Goal: Task Accomplishment & Management: Manage account settings

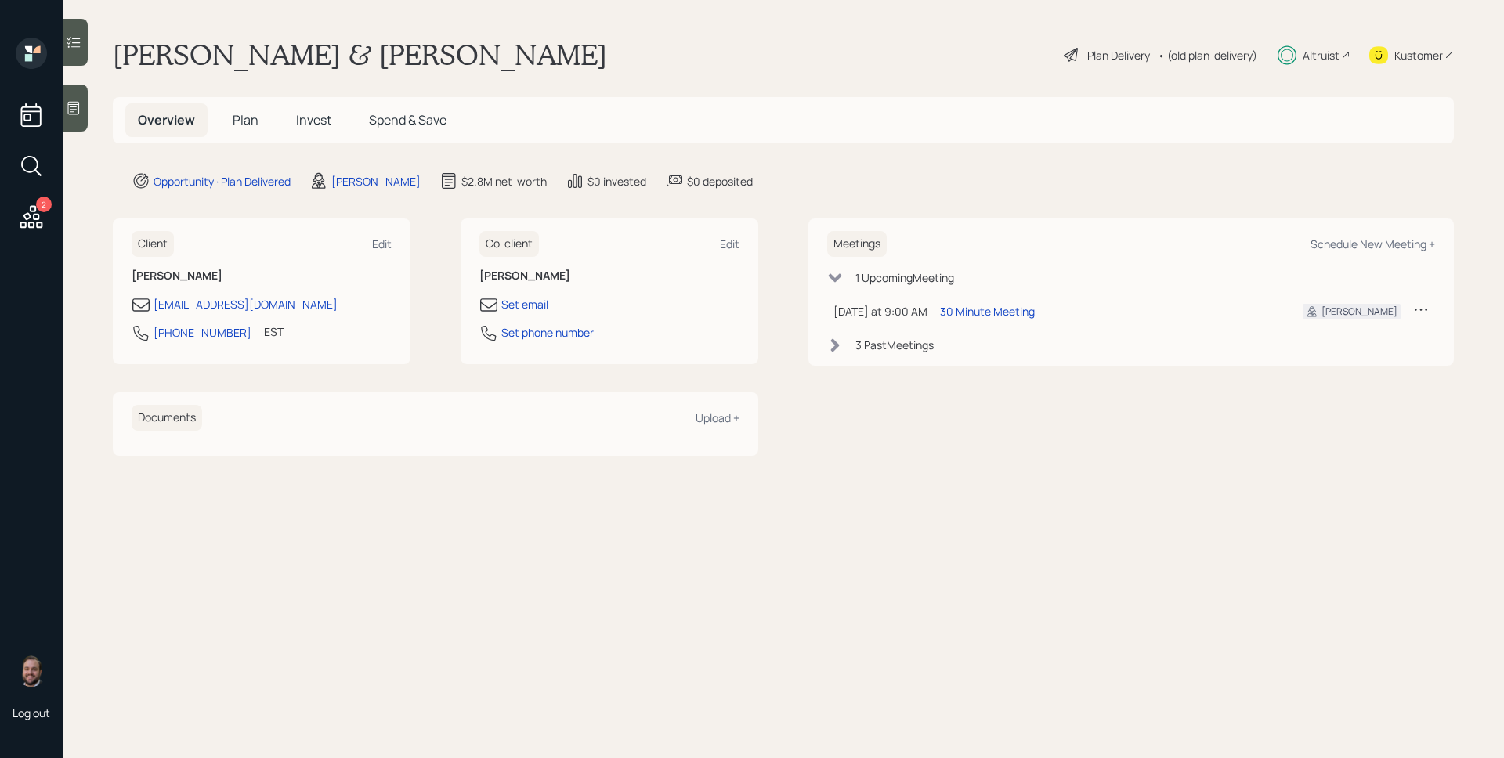
click at [246, 114] on span "Plan" at bounding box center [246, 119] width 26 height 17
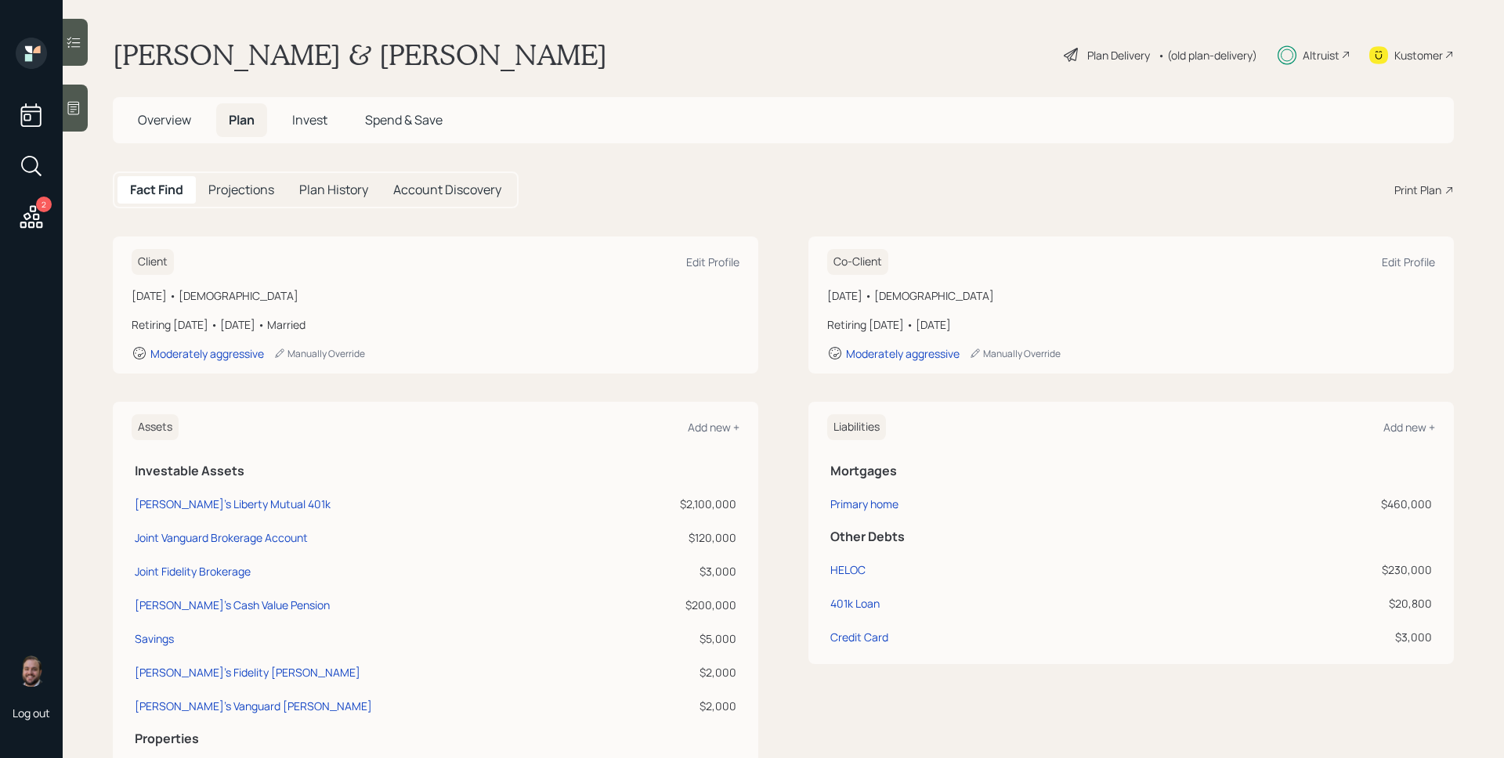
click at [298, 113] on span "Invest" at bounding box center [309, 119] width 35 height 17
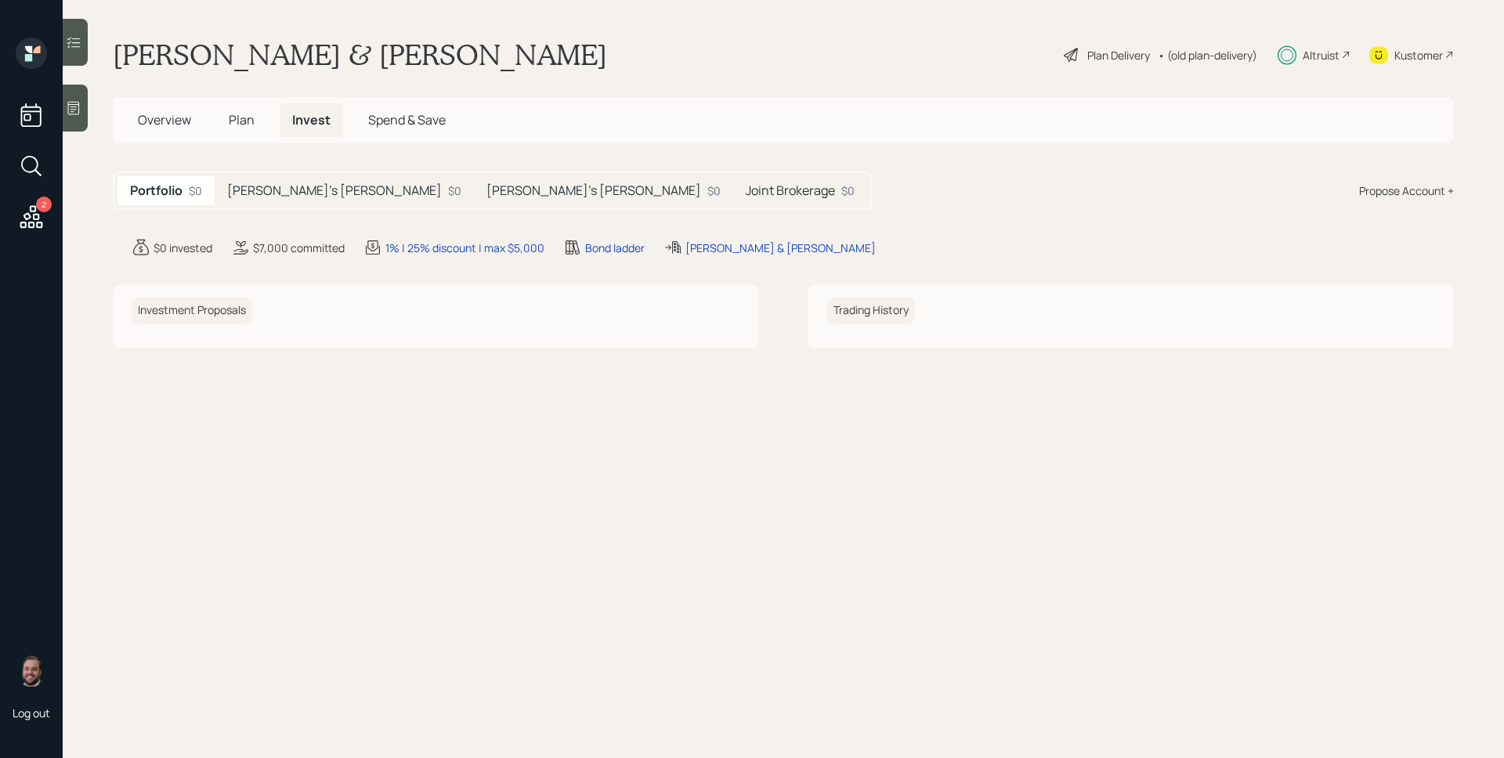
click at [289, 201] on div "[PERSON_NAME]'s [PERSON_NAME] $0" at bounding box center [344, 190] width 259 height 29
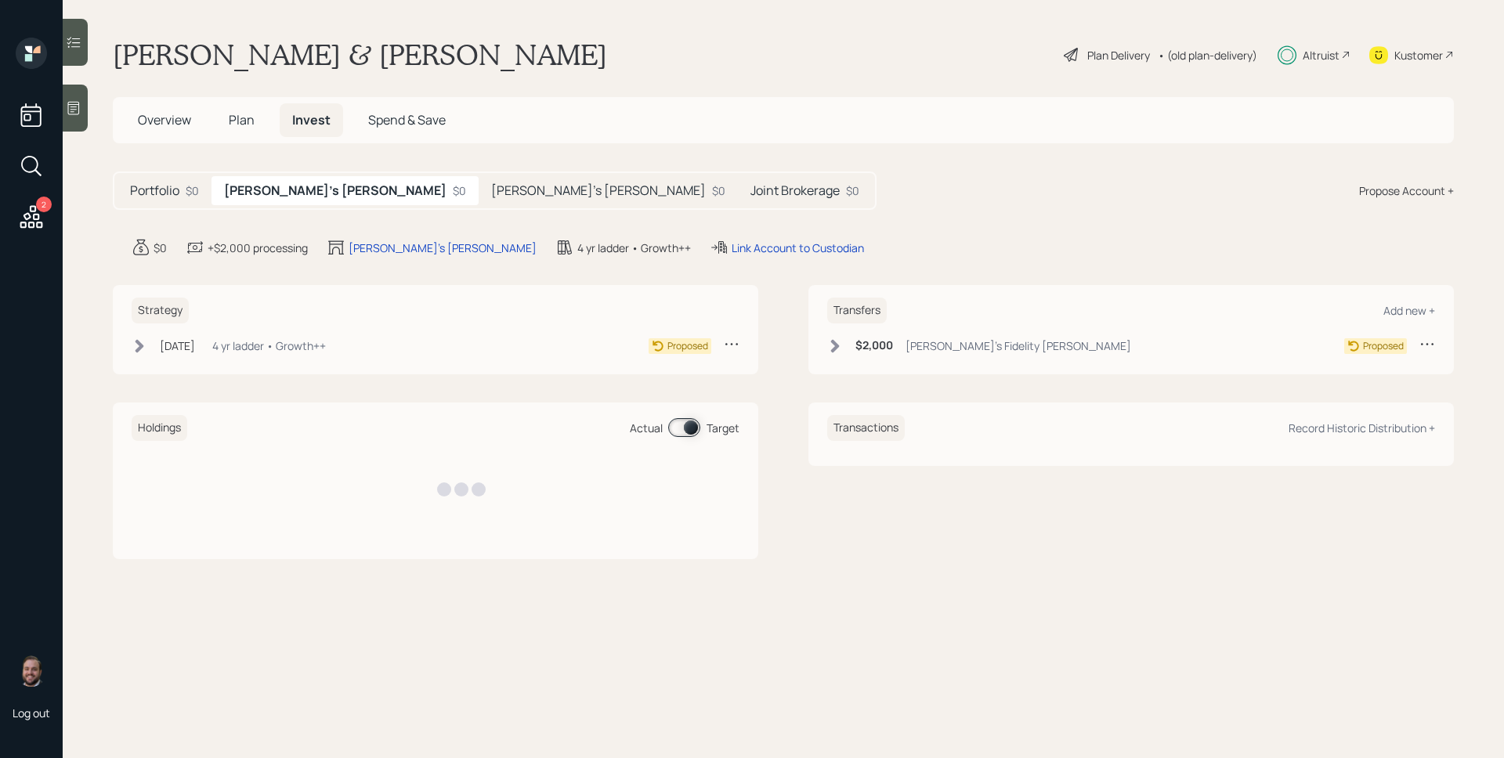
click at [238, 345] on div "4 yr ladder • Growth++" at bounding box center [269, 346] width 114 height 16
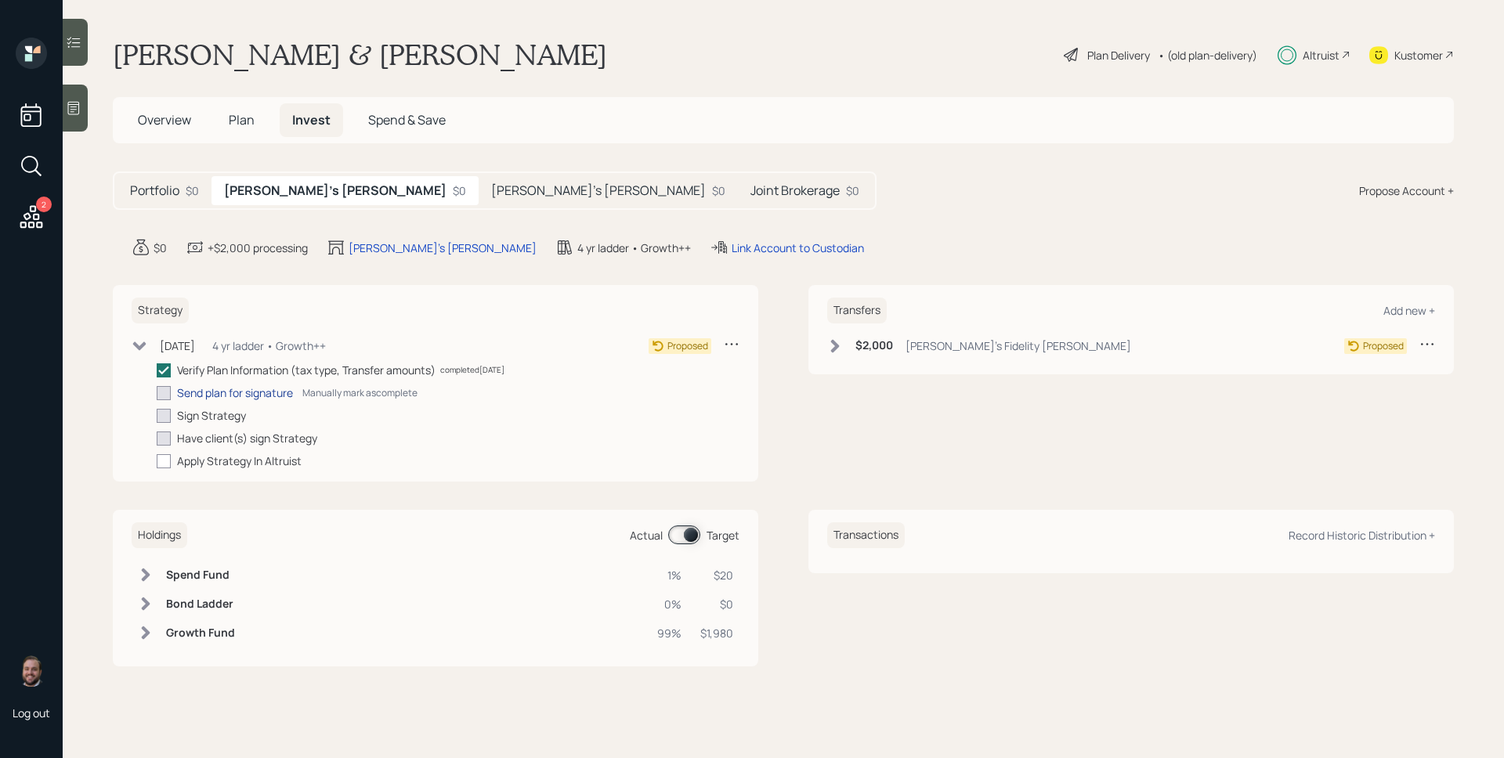
click at [224, 392] on div "Send plan for signature" at bounding box center [235, 393] width 116 height 16
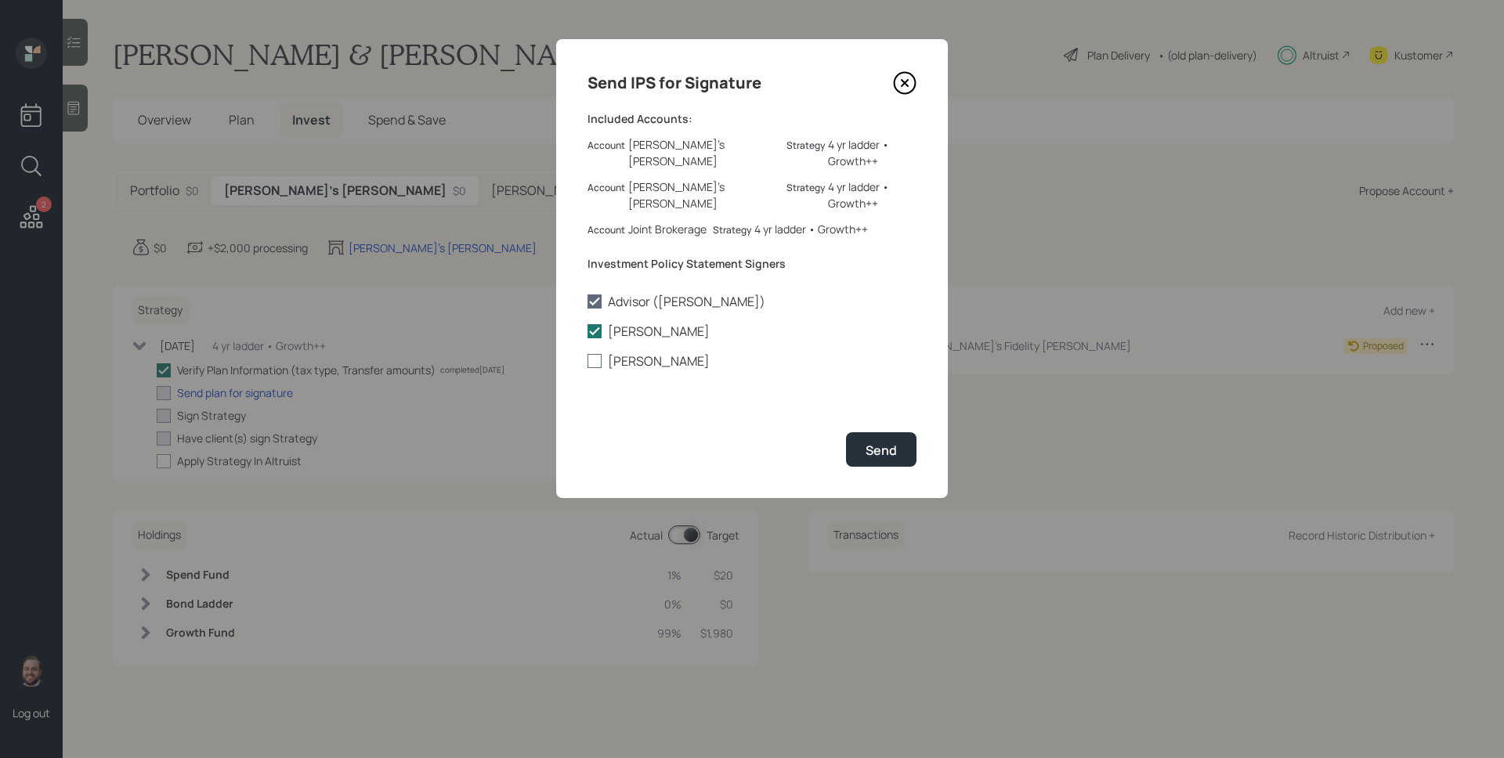
click at [649, 336] on div "Send IPS for Signature Included Accounts: Account [PERSON_NAME]'s [PERSON_NAME]…" at bounding box center [752, 268] width 392 height 459
click at [649, 352] on label "[PERSON_NAME]" at bounding box center [751, 360] width 329 height 17
click at [652, 315] on div "Advisor ([PERSON_NAME]) [PERSON_NAME] [PERSON_NAME]" at bounding box center [751, 331] width 329 height 77
click at [648, 352] on label "[PERSON_NAME]" at bounding box center [751, 360] width 329 height 17
click at [587, 361] on input "[PERSON_NAME]" at bounding box center [587, 361] width 1 height 1
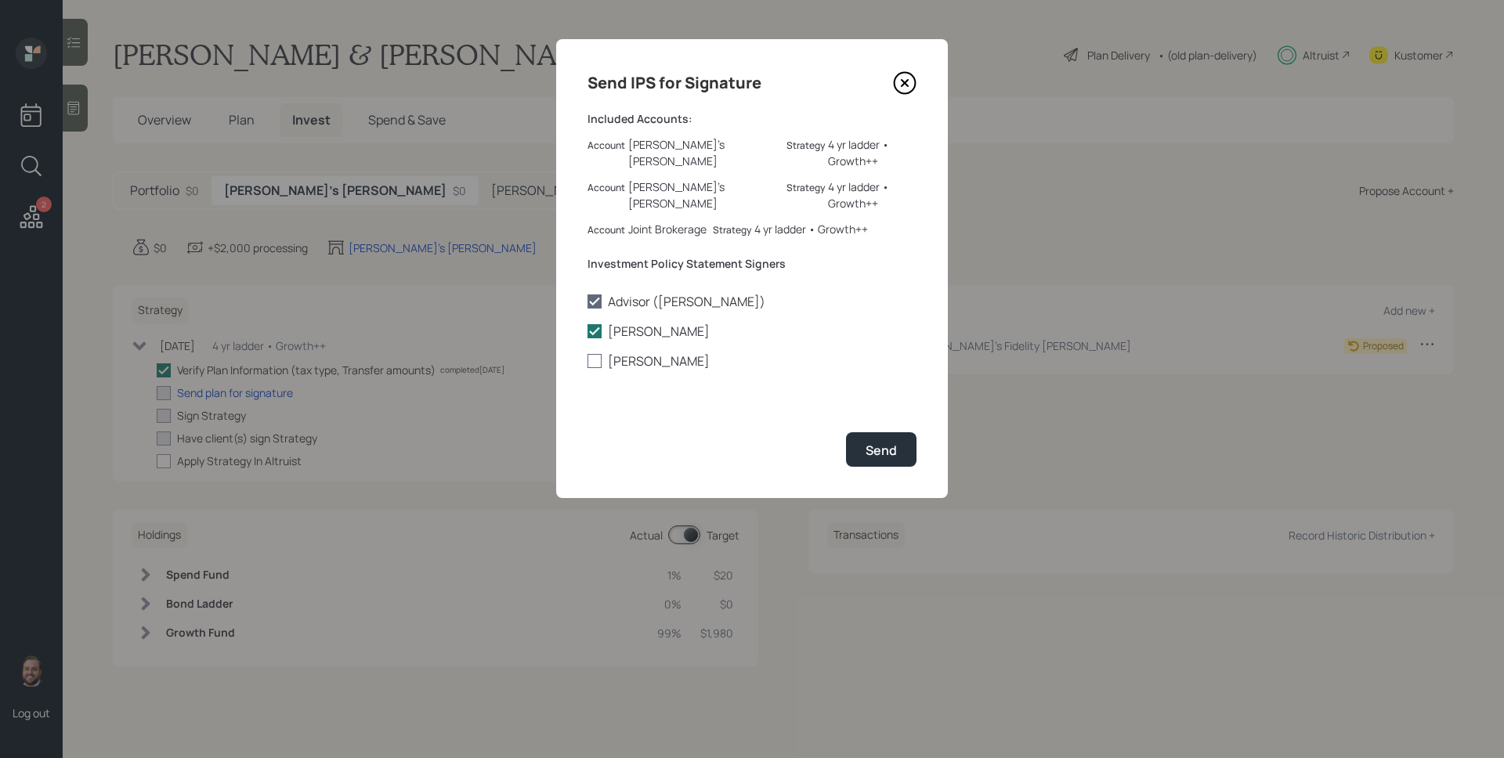
checkbox input "true"
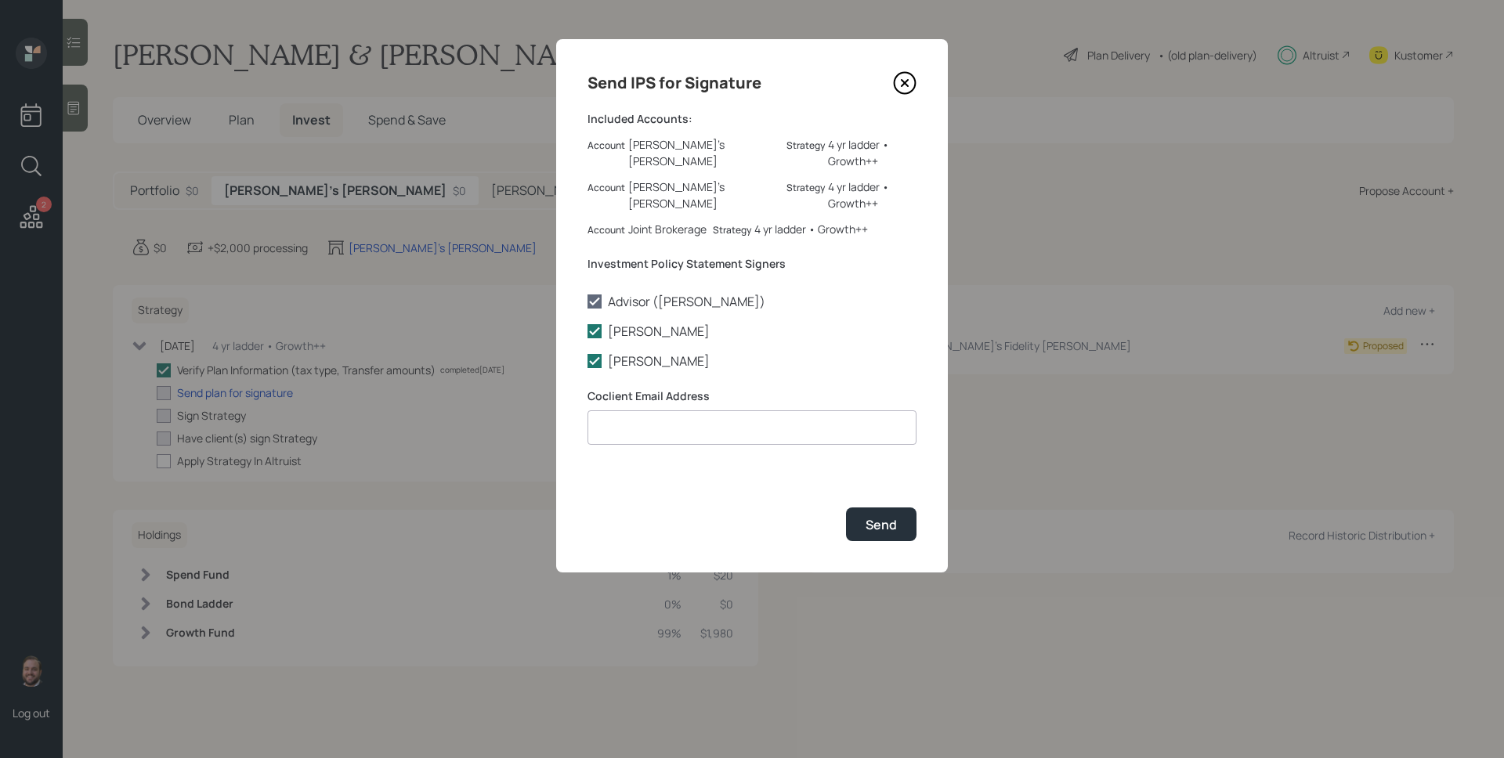
click at [663, 410] on input at bounding box center [751, 427] width 329 height 34
type input "[EMAIL_ADDRESS][PERSON_NAME][DOMAIN_NAME]"
click at [874, 516] on div "Send" at bounding box center [880, 524] width 31 height 17
checkbox input "true"
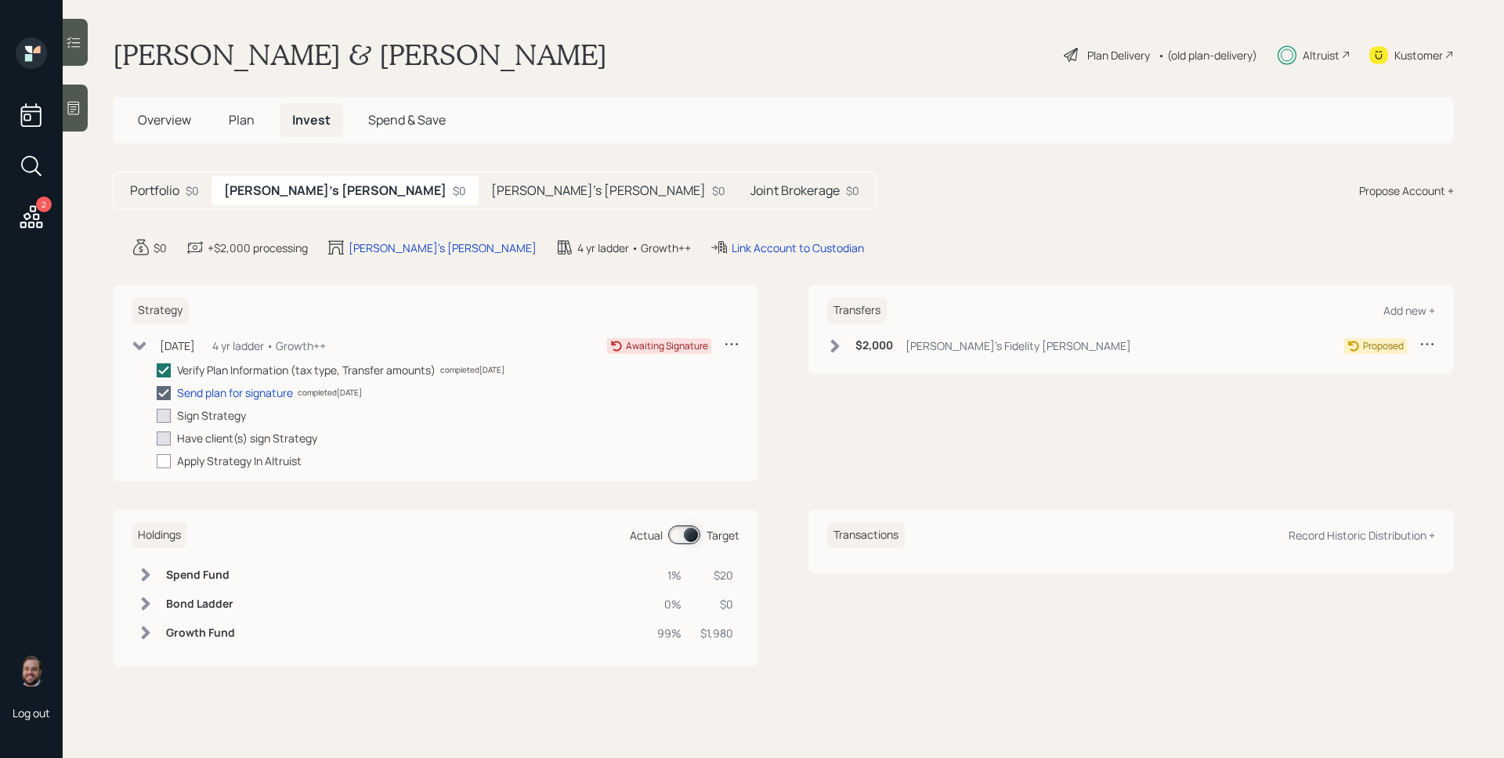
click at [874, 349] on h6 "$2,000" at bounding box center [874, 345] width 38 height 13
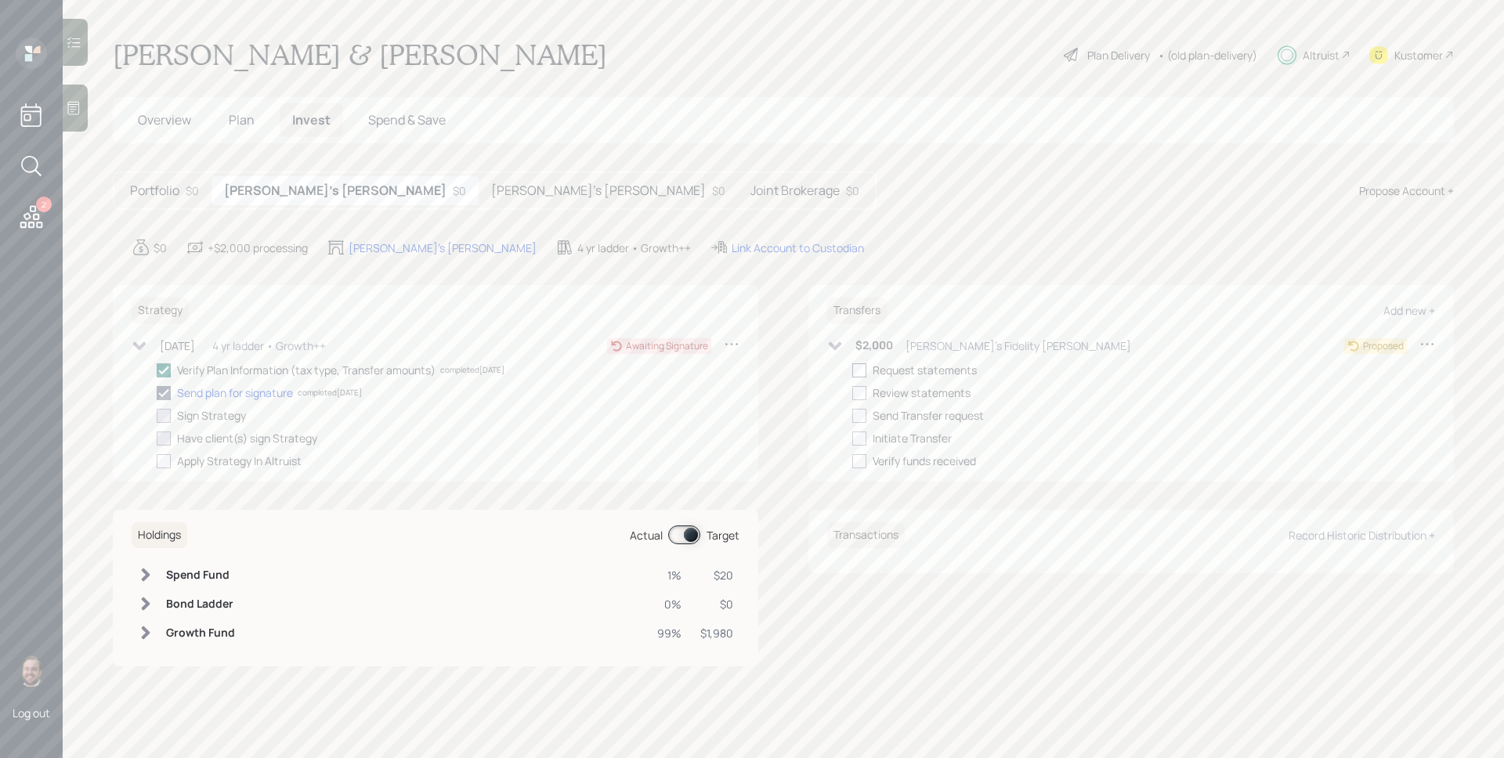
click at [860, 367] on div at bounding box center [859, 370] width 14 height 14
click at [852, 370] on input "checkbox" at bounding box center [851, 370] width 1 height 1
checkbox input "true"
click at [866, 388] on label at bounding box center [862, 393] width 20 height 16
click at [852, 392] on input "checkbox" at bounding box center [851, 392] width 1 height 1
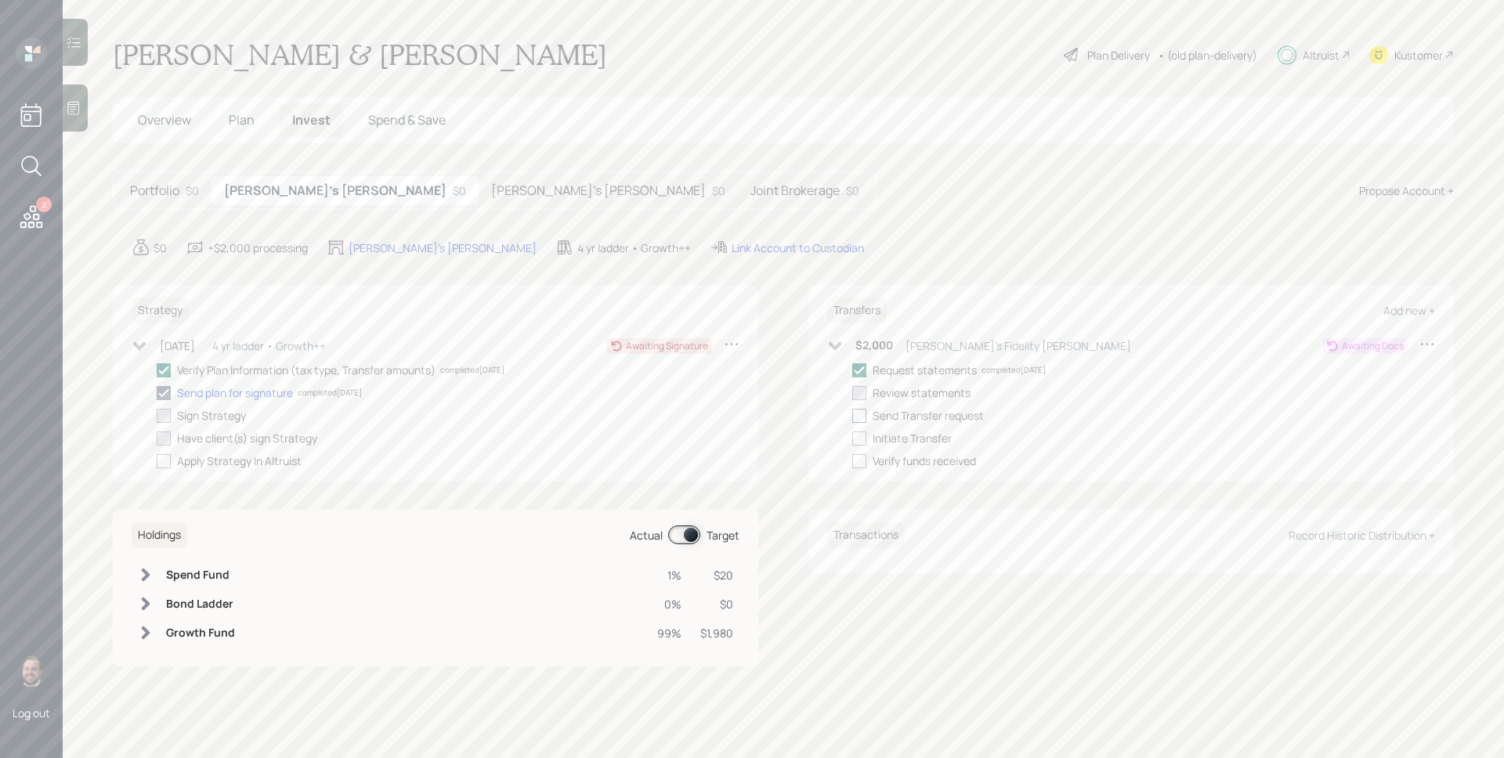
checkbox input "true"
click at [865, 407] on label at bounding box center [862, 415] width 20 height 16
click at [852, 415] on input "checkbox" at bounding box center [851, 415] width 1 height 1
checkbox input "true"
click at [860, 439] on div at bounding box center [859, 439] width 14 height 14
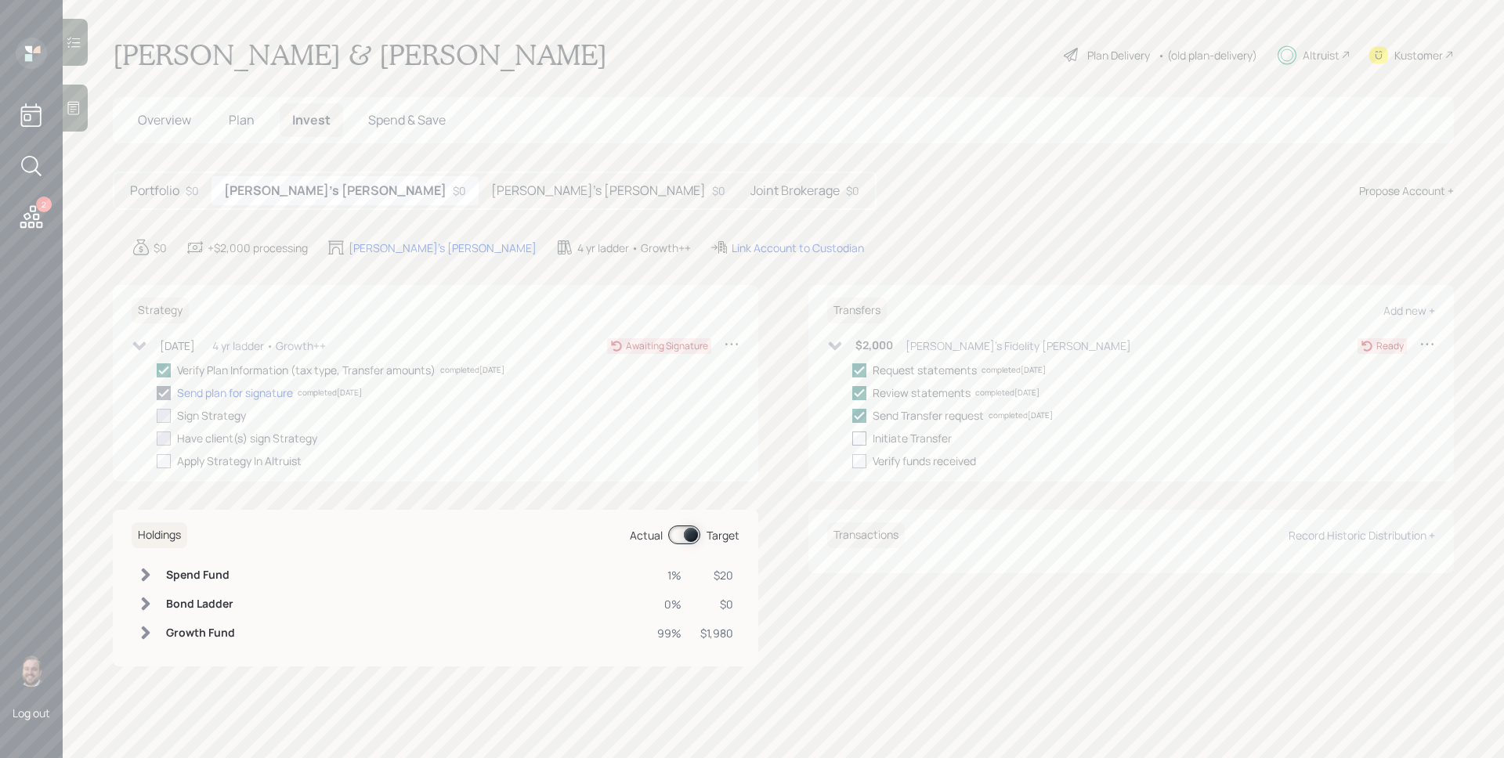
click at [852, 439] on input "checkbox" at bounding box center [851, 438] width 1 height 1
checkbox input "true"
click at [491, 188] on h5 "[PERSON_NAME]'s [PERSON_NAME]" at bounding box center [598, 190] width 215 height 15
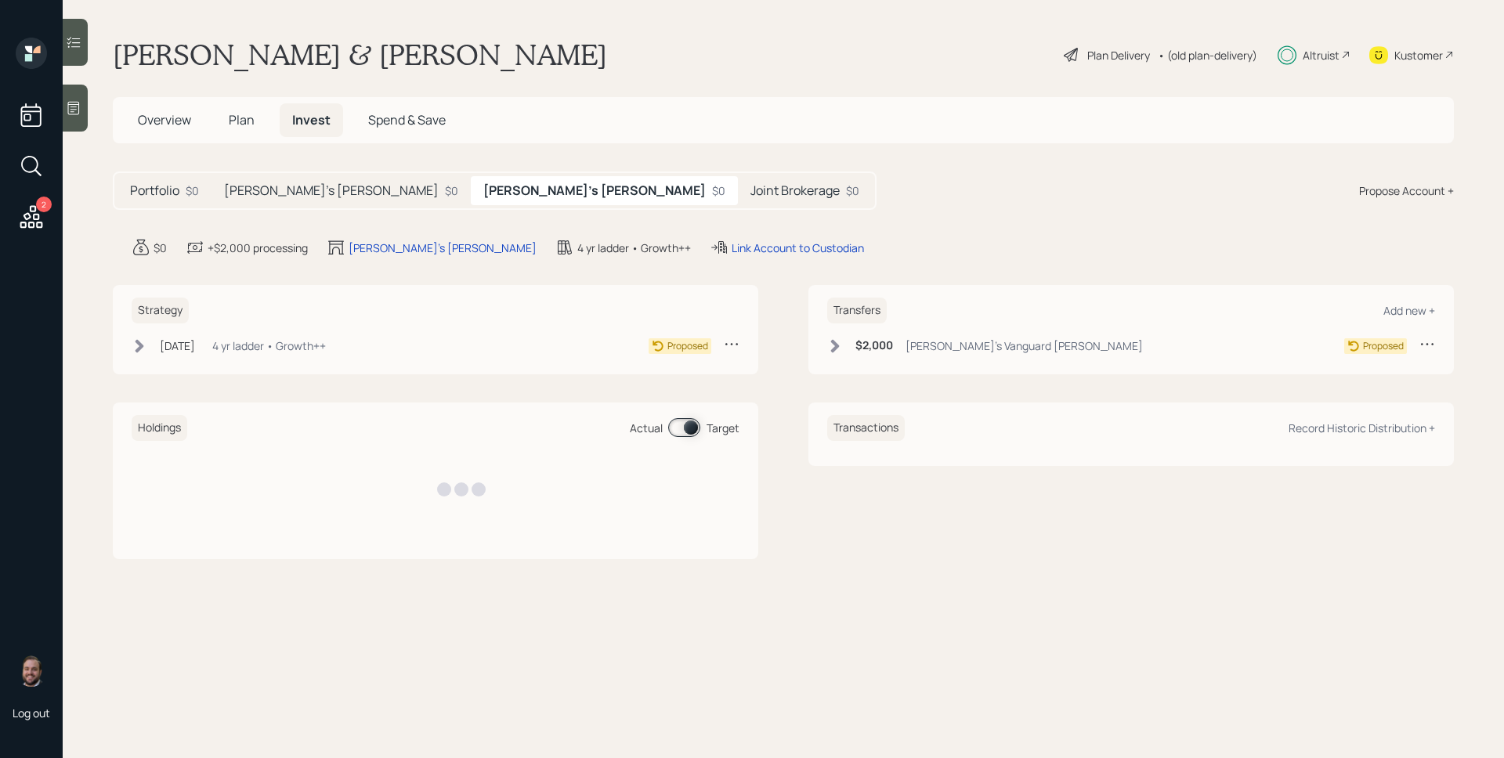
click at [858, 354] on div "$2,000 [PERSON_NAME]'s Vanguard [PERSON_NAME]" at bounding box center [985, 346] width 316 height 20
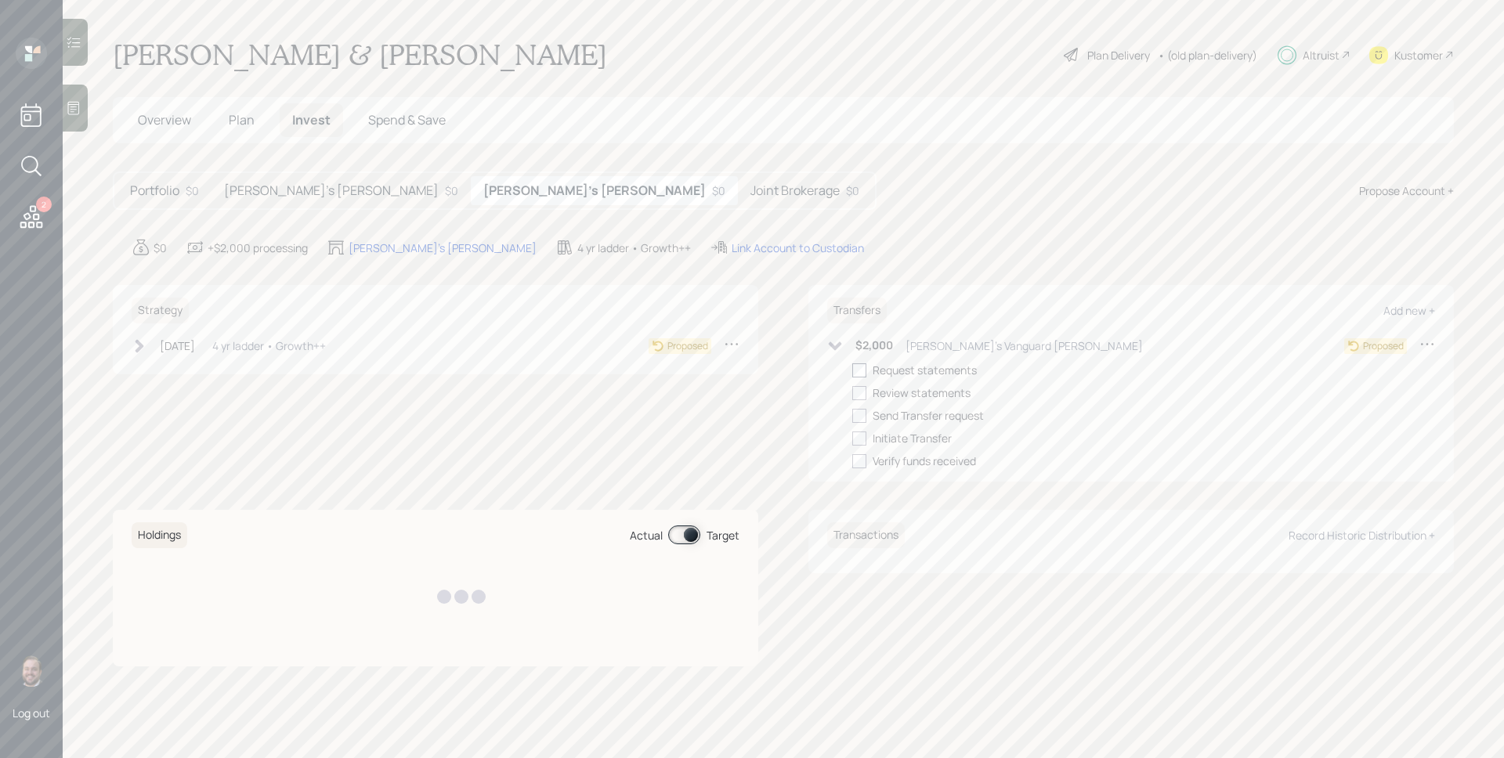
click at [856, 375] on div at bounding box center [859, 370] width 14 height 14
click at [852, 370] on input "checkbox" at bounding box center [851, 370] width 1 height 1
checkbox input "true"
click at [860, 392] on div at bounding box center [859, 393] width 14 height 14
click at [852, 392] on input "checkbox" at bounding box center [851, 392] width 1 height 1
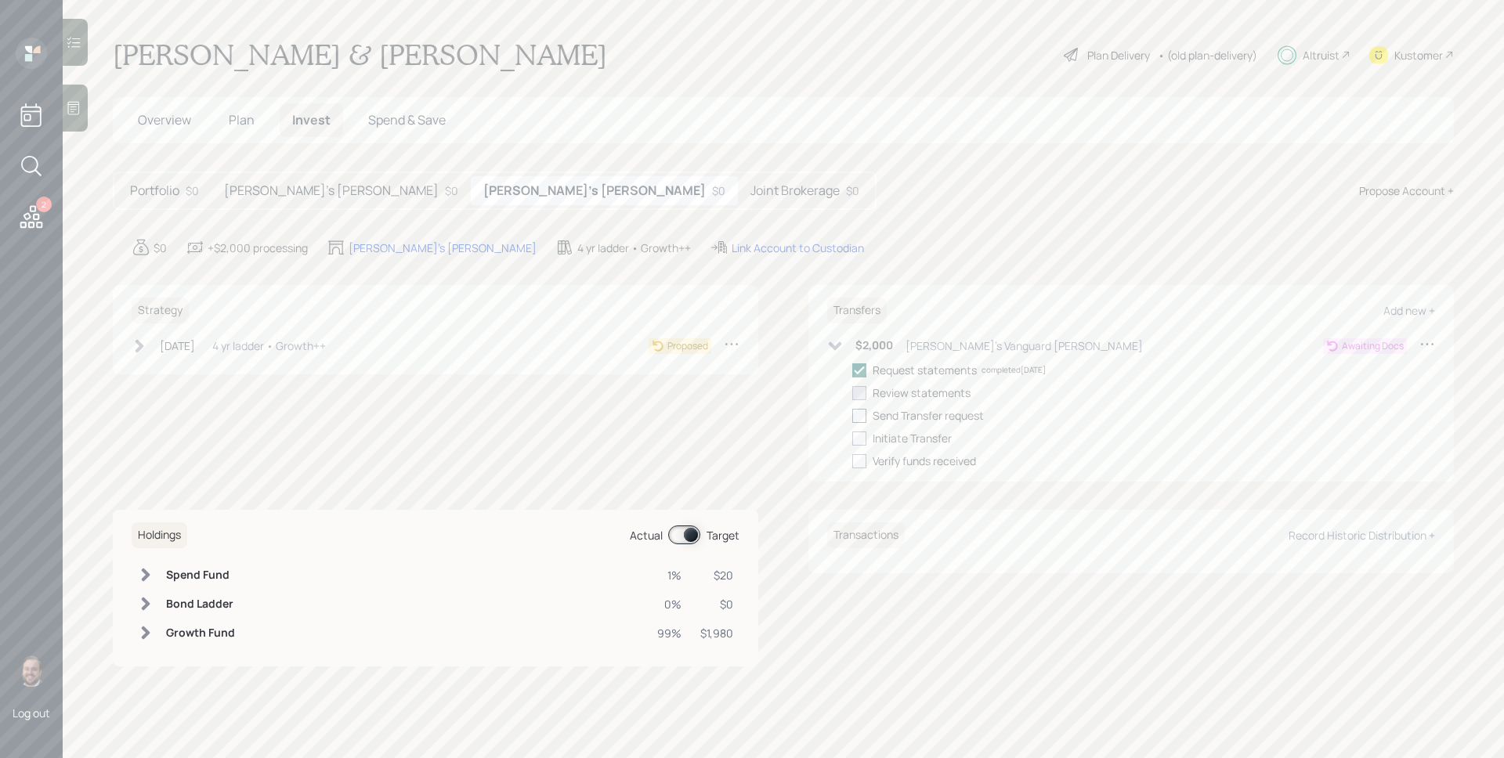
checkbox input "true"
click at [862, 415] on div at bounding box center [859, 416] width 14 height 14
click at [852, 415] on input "checkbox" at bounding box center [851, 415] width 1 height 1
checkbox input "true"
click at [859, 435] on div at bounding box center [859, 439] width 14 height 14
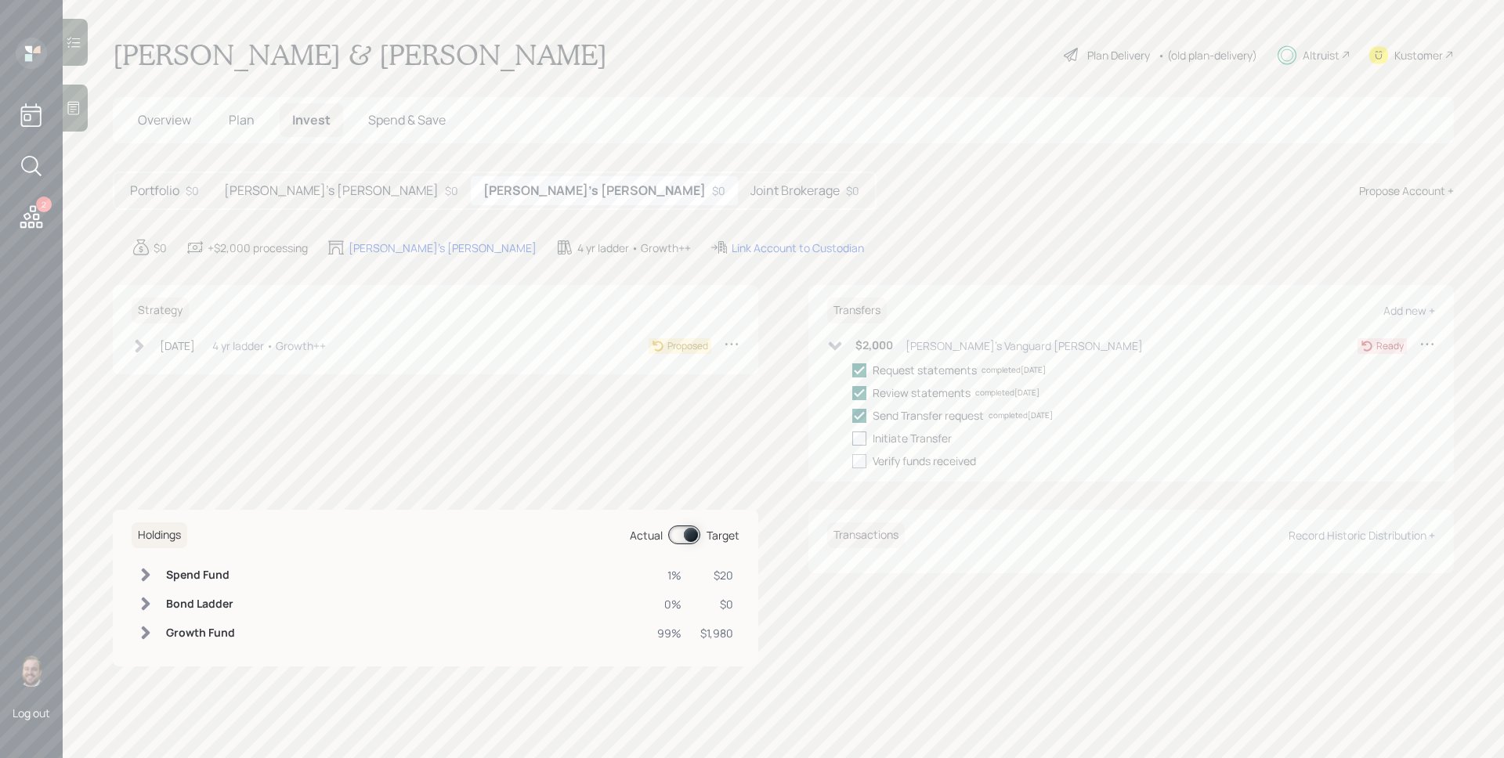
click at [852, 438] on input "checkbox" at bounding box center [851, 438] width 1 height 1
checkbox input "true"
click at [309, 357] on div "[DATE] [DATE] 10:14 AM EDT 4 yr ladder • Growth++ Proposed" at bounding box center [436, 349] width 608 height 26
click at [306, 351] on div "4 yr ladder • Growth++" at bounding box center [269, 346] width 114 height 16
click at [164, 375] on div at bounding box center [164, 370] width 14 height 14
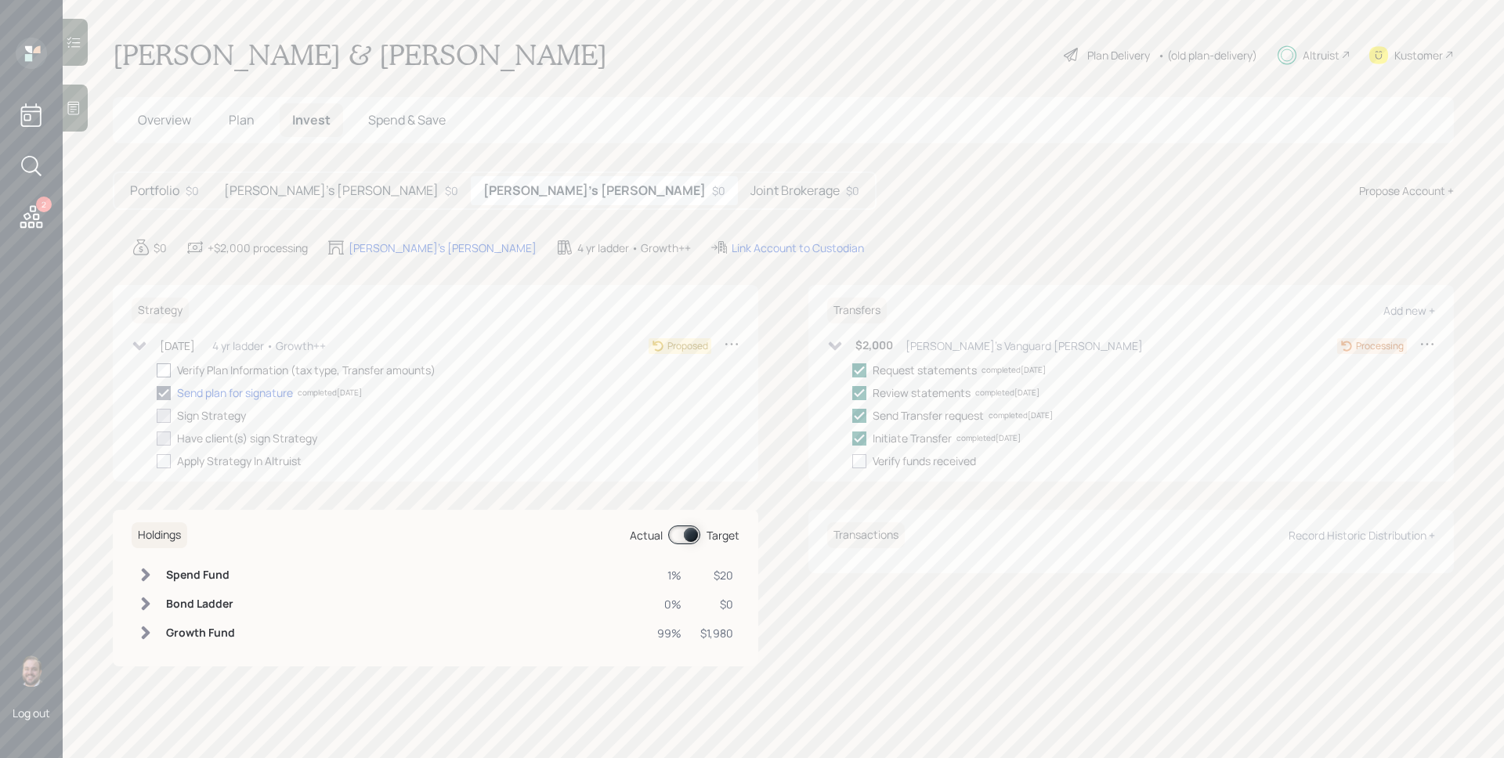
click at [157, 370] on input "checkbox" at bounding box center [156, 370] width 1 height 1
checkbox input "true"
click at [233, 166] on main "Mark & [PERSON_NAME] Plan Delivery • (old plan-delivery) Altruist Kustomer Over…" at bounding box center [783, 379] width 1441 height 758
click at [283, 190] on h5 "[PERSON_NAME]'s [PERSON_NAME]" at bounding box center [331, 190] width 215 height 15
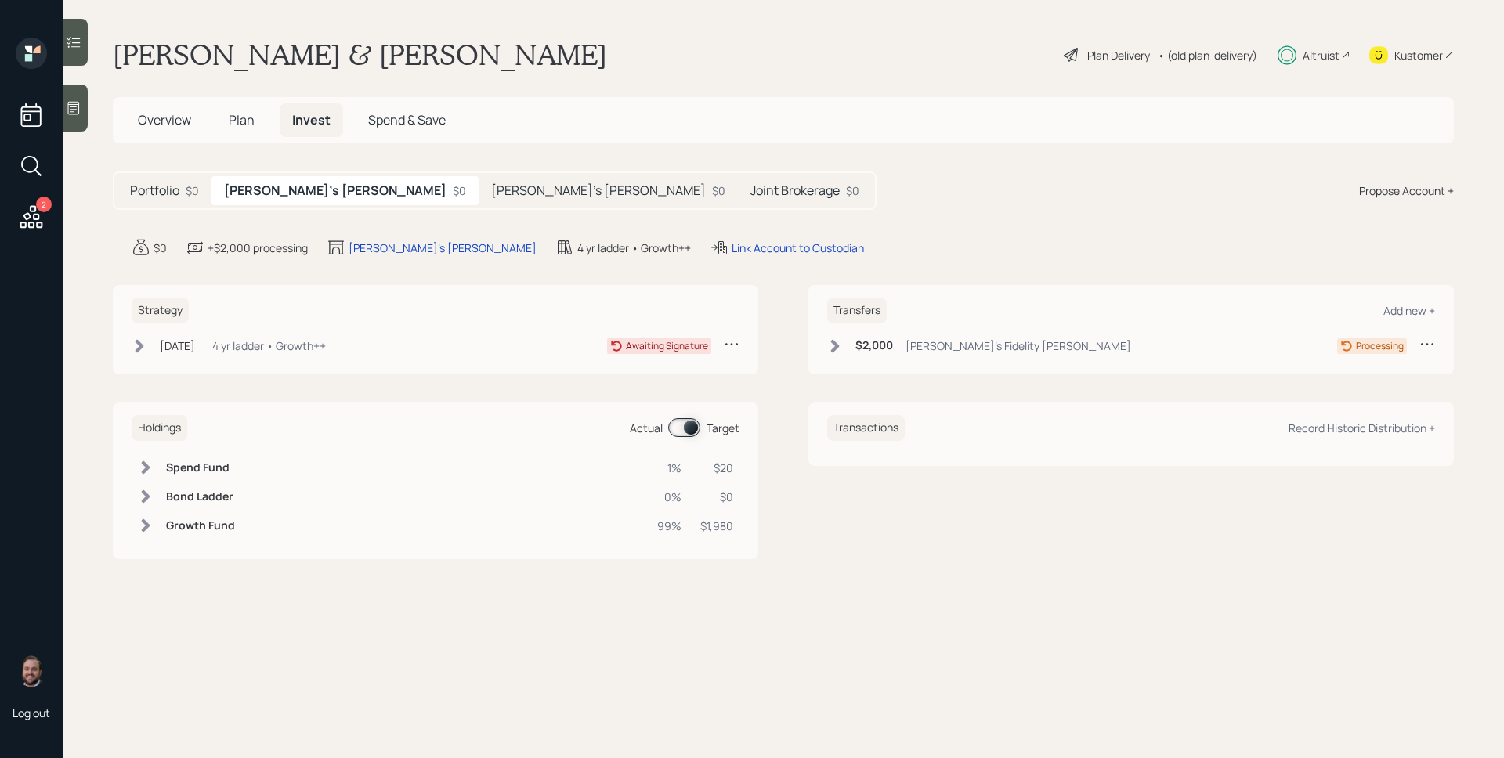
click at [883, 206] on div "Portfolio $0 [PERSON_NAME]'s [PERSON_NAME] $0 [PERSON_NAME]'s [PERSON_NAME] $0 …" at bounding box center [783, 191] width 1341 height 38
click at [797, 168] on main "Mark & [PERSON_NAME] Plan Delivery • (old plan-delivery) Altruist Kustomer Over…" at bounding box center [783, 379] width 1441 height 758
click at [860, 100] on div "Overview Plan Invest Spend & Save" at bounding box center [783, 120] width 1341 height 46
click at [732, 245] on div "Link Account to Custodian" at bounding box center [798, 248] width 132 height 16
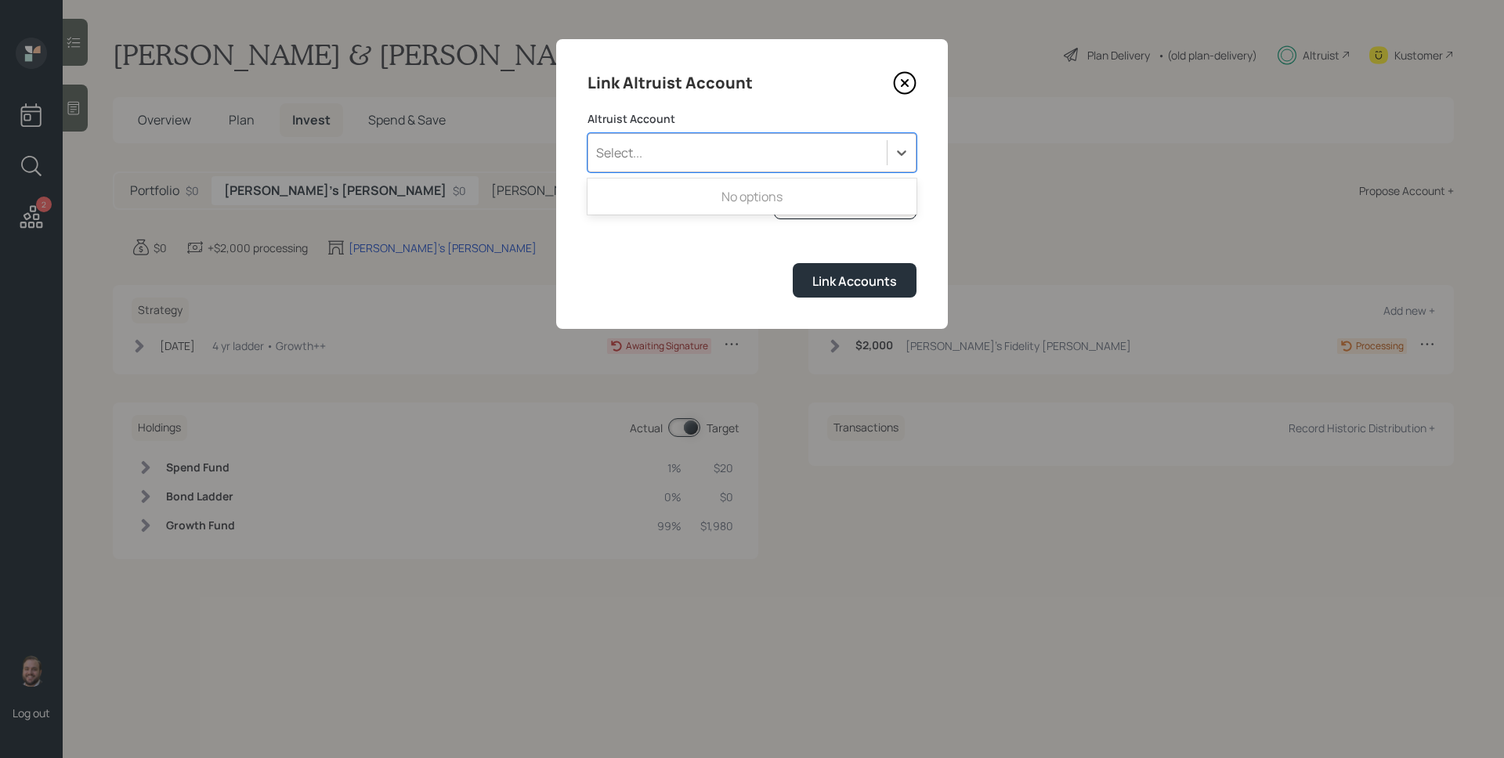
click at [763, 149] on div "Select..." at bounding box center [737, 152] width 298 height 27
click at [774, 146] on div "Select..." at bounding box center [737, 152] width 298 height 27
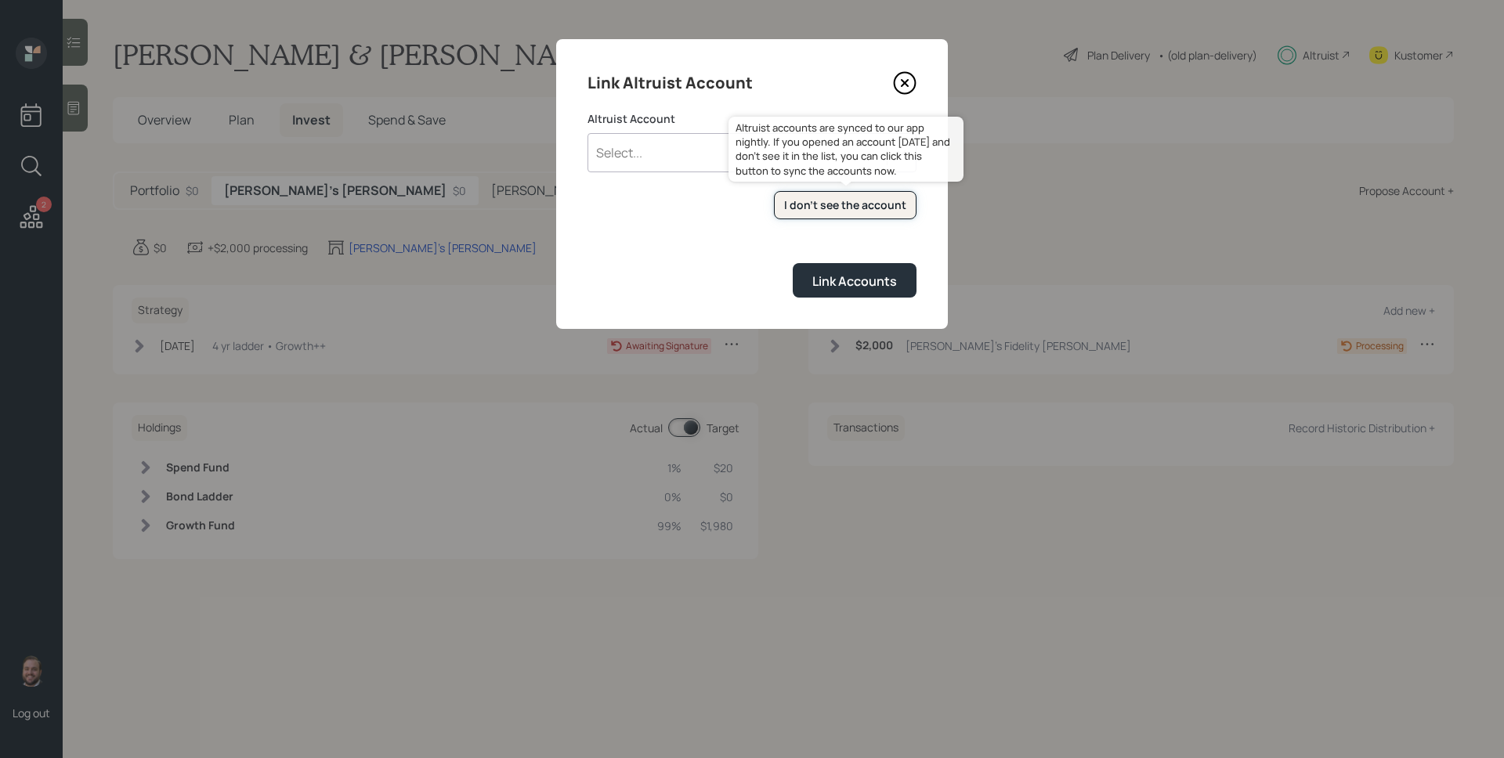
click at [825, 202] on div "I don't see the account" at bounding box center [845, 205] width 122 height 16
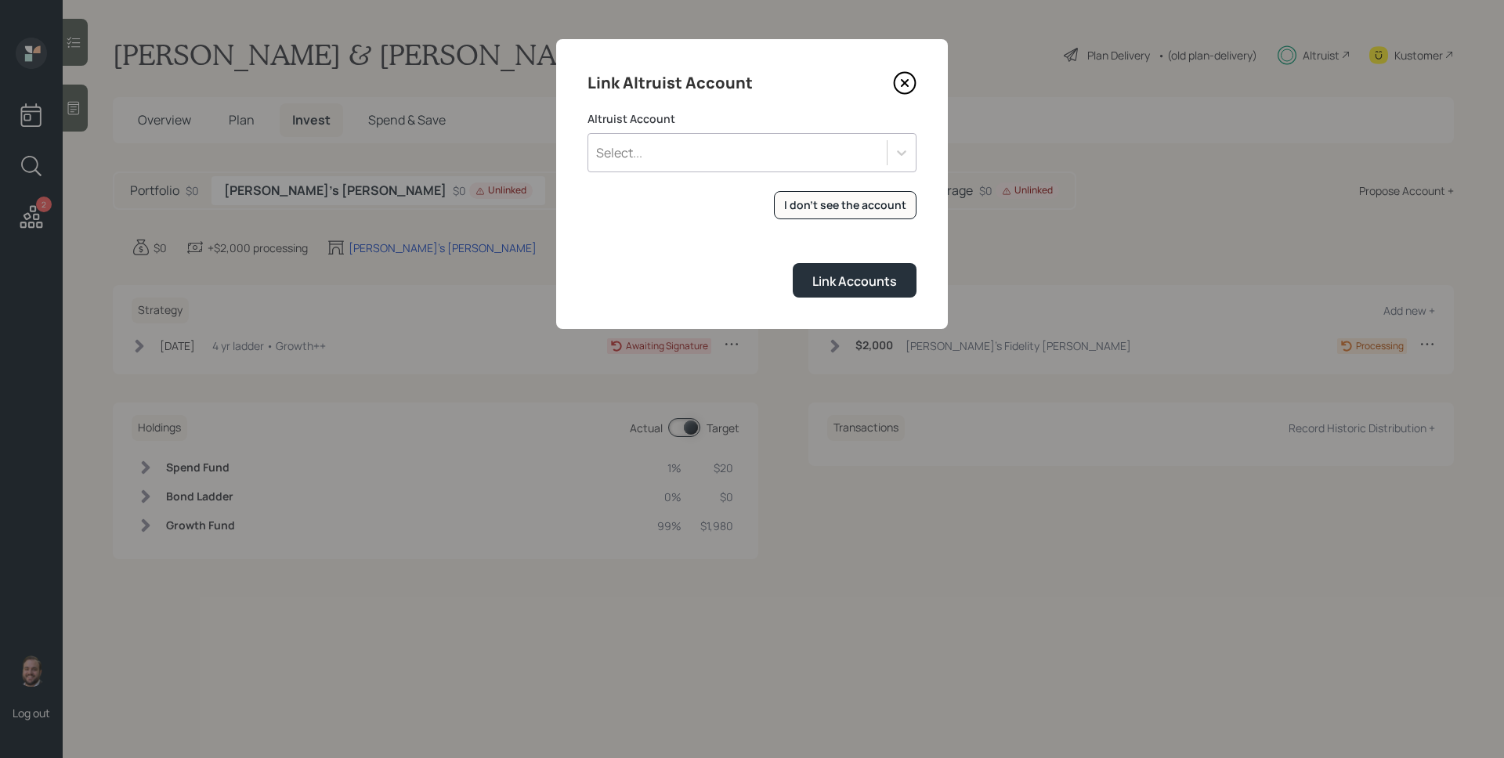
click at [841, 150] on div "Select..." at bounding box center [737, 152] width 298 height 27
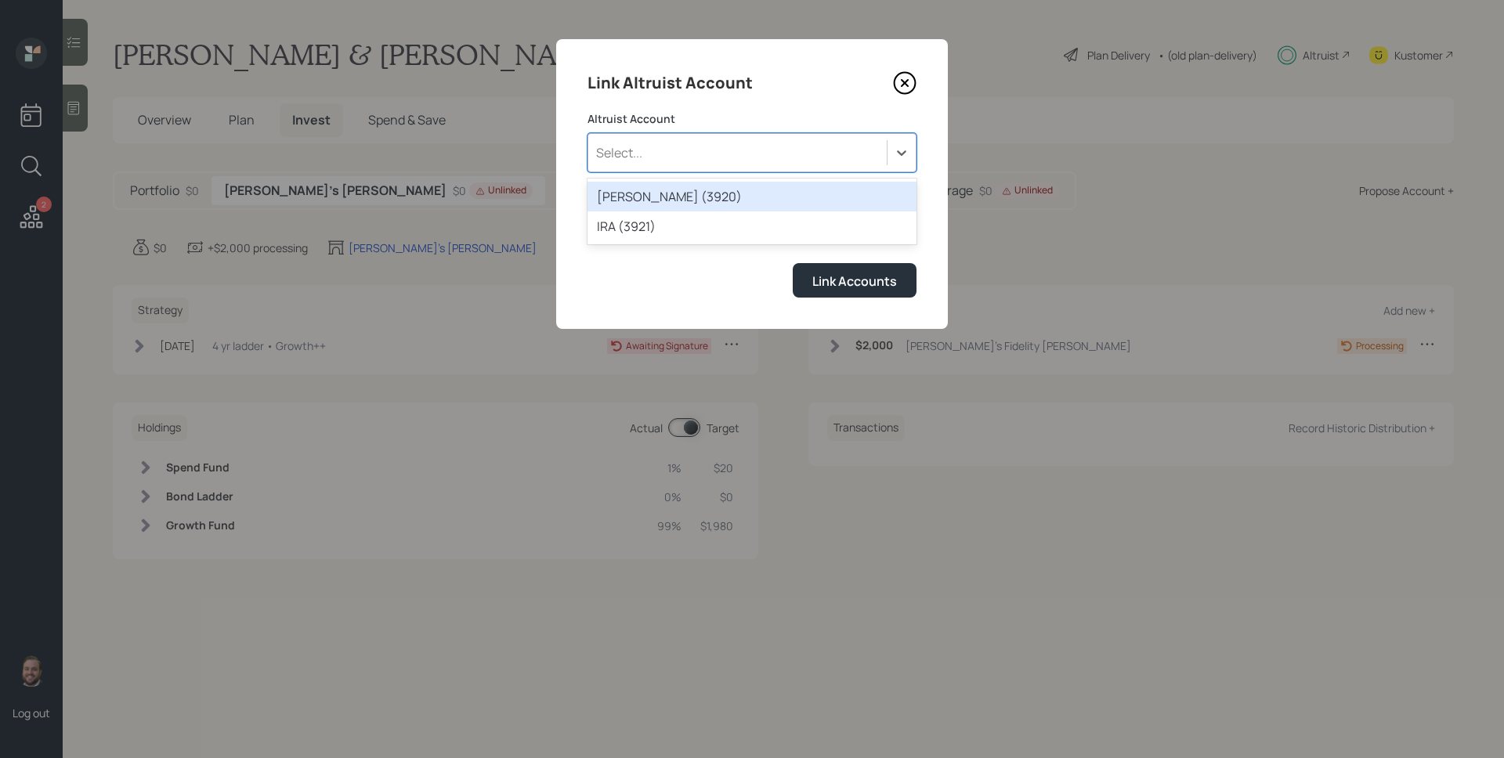
click at [708, 193] on div "[PERSON_NAME] (3920)" at bounding box center [751, 197] width 329 height 30
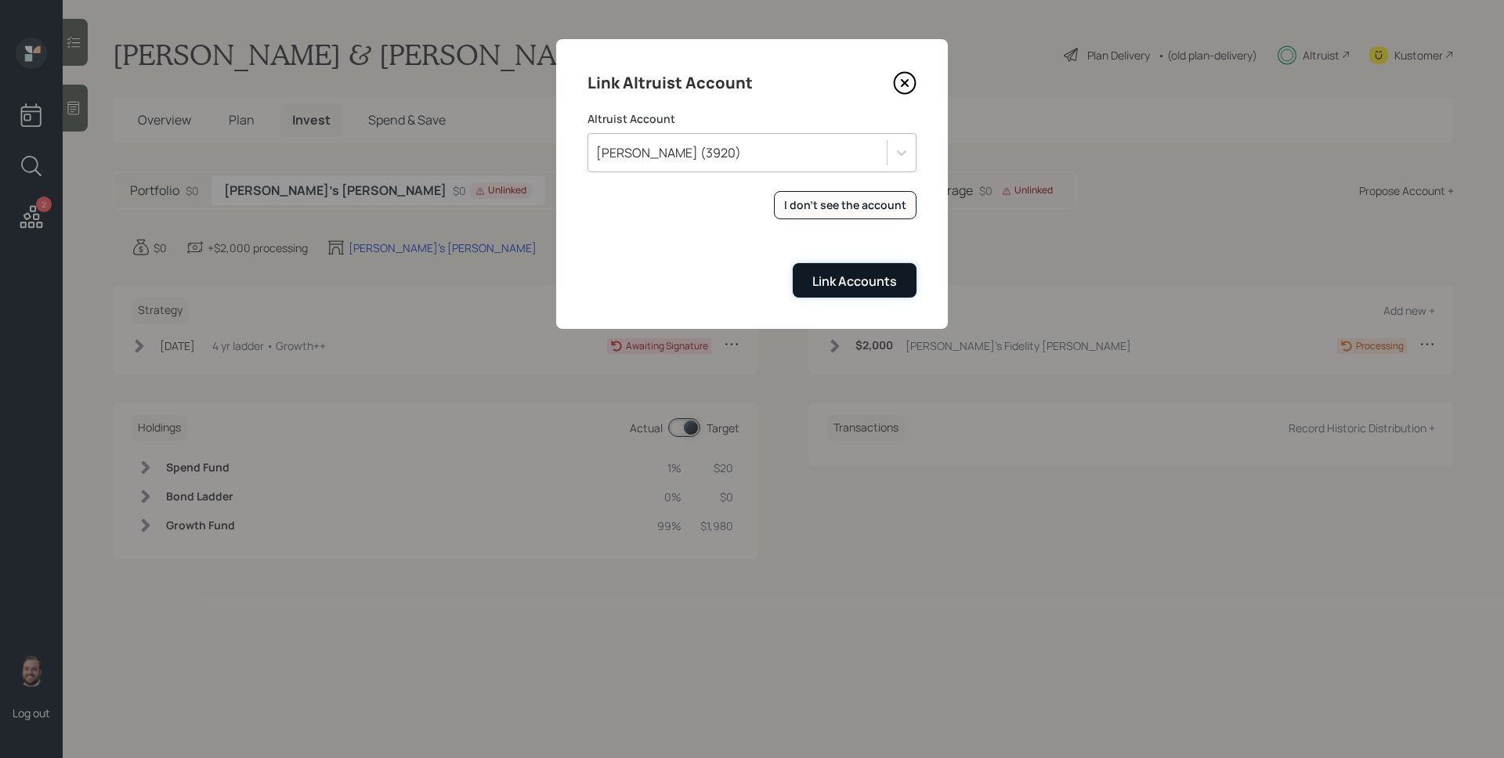
click at [901, 275] on button "Link Accounts" at bounding box center [855, 280] width 124 height 34
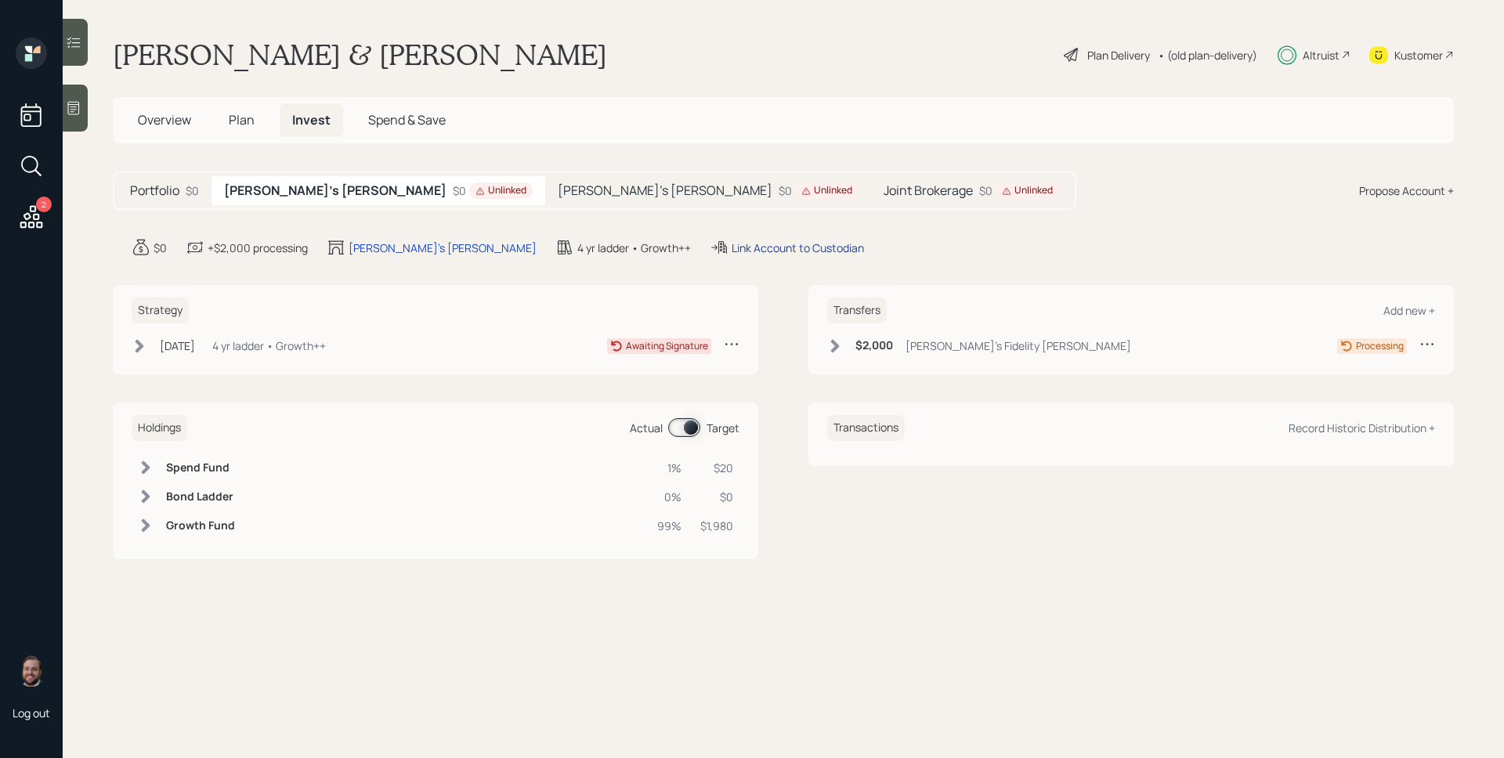
click at [732, 248] on div "Link Account to Custodian" at bounding box center [798, 248] width 132 height 16
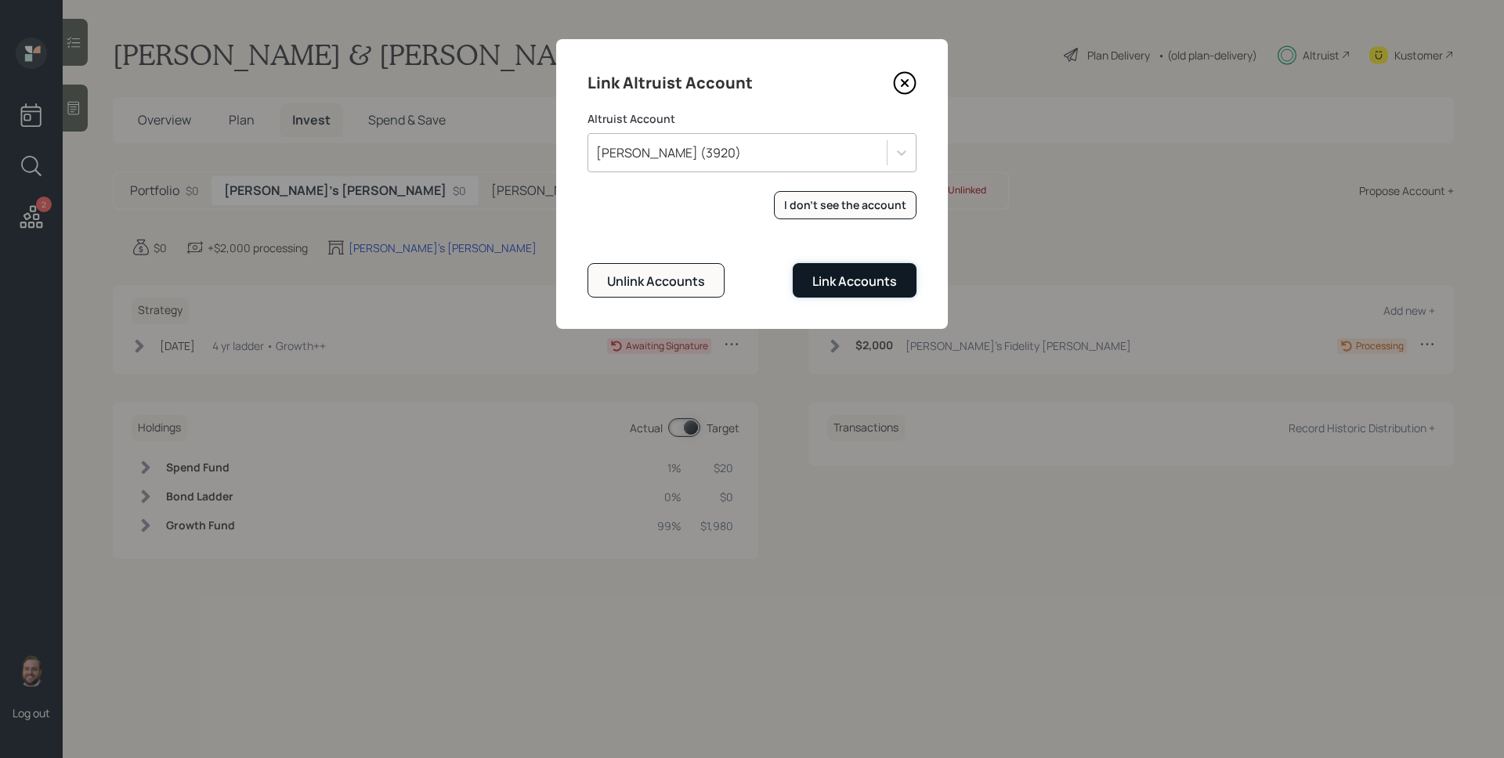
click at [871, 293] on button "Link Accounts" at bounding box center [855, 280] width 124 height 34
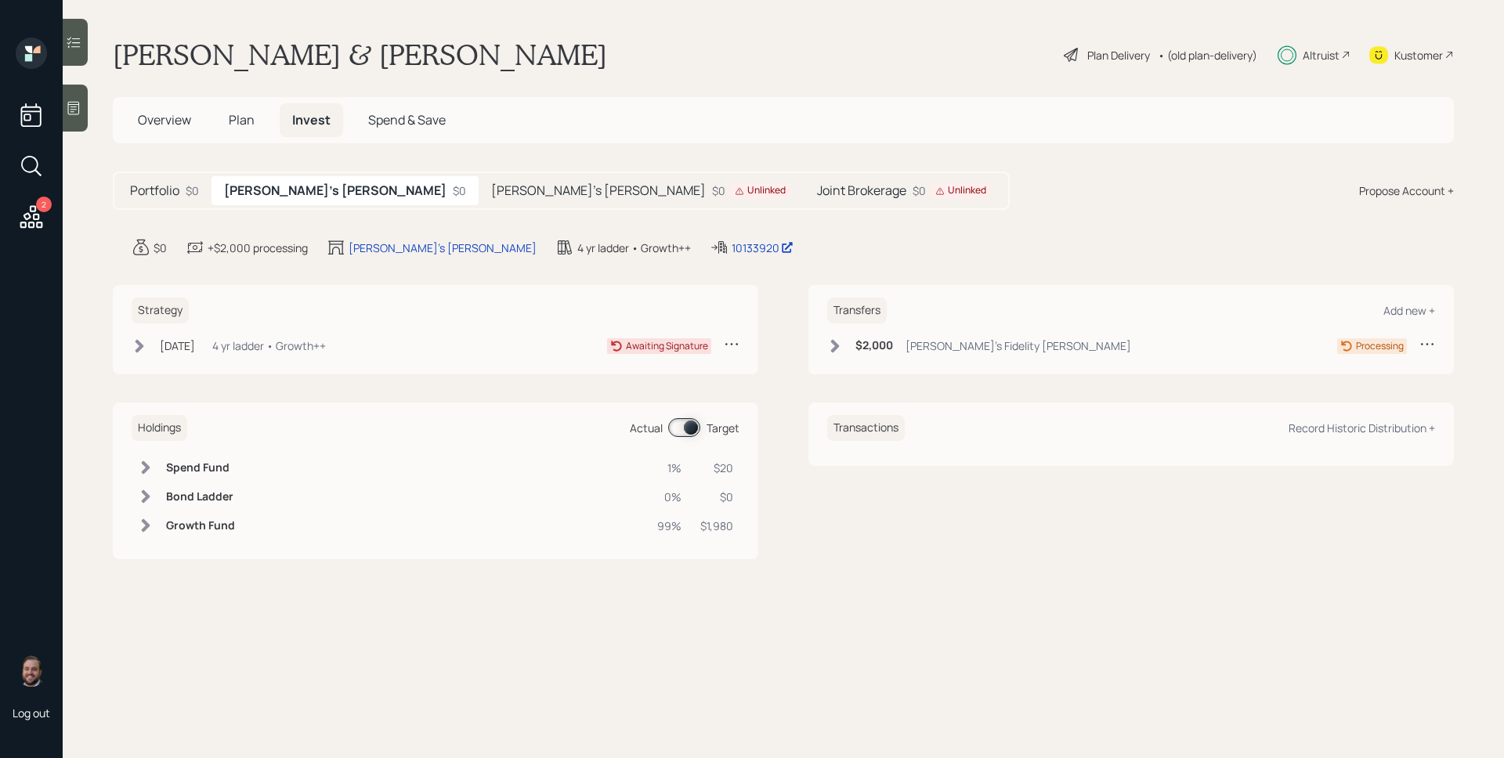
click at [935, 194] on div "Unlinked" at bounding box center [960, 190] width 51 height 13
click at [237, 348] on div "4 yr ladder • Growth++" at bounding box center [269, 346] width 114 height 16
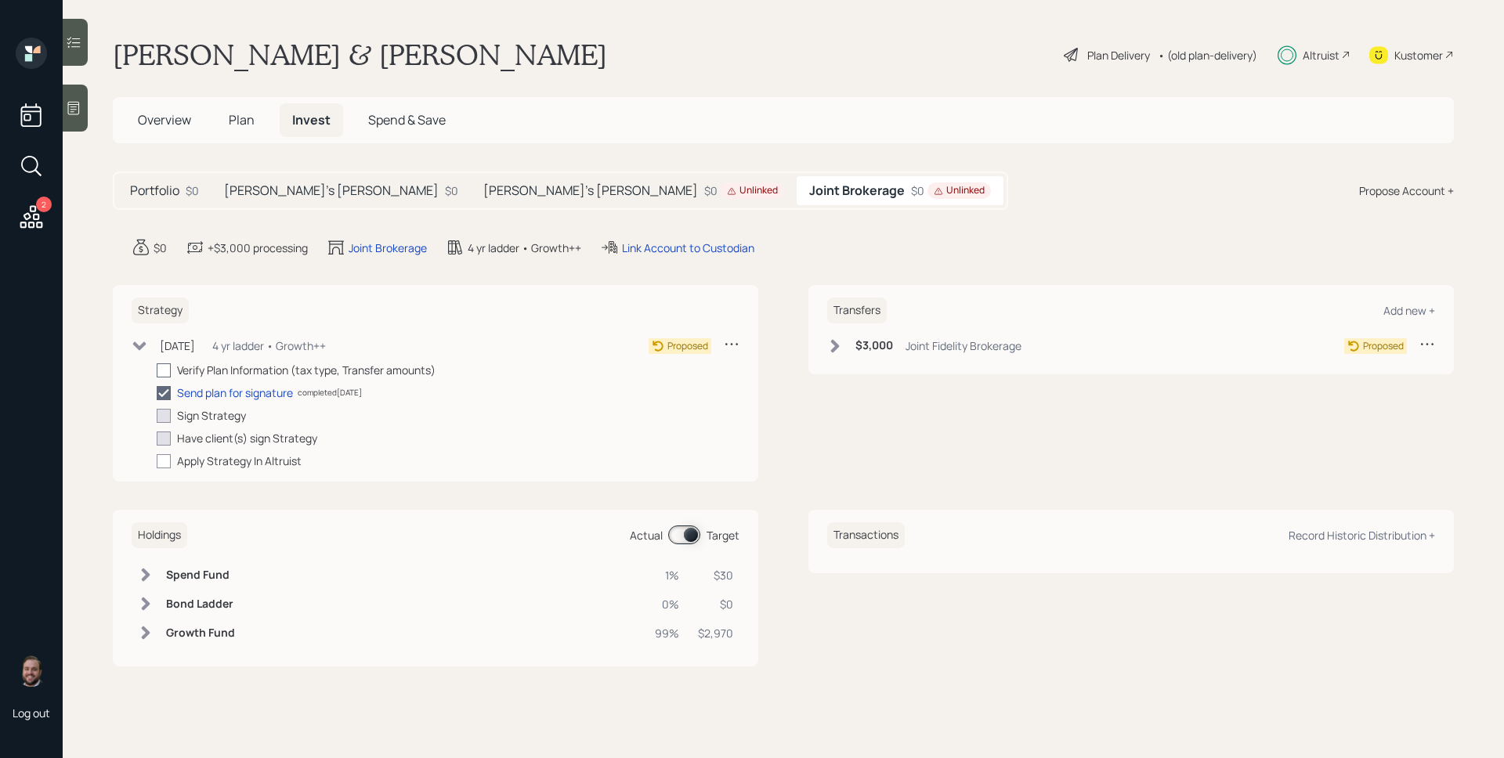
click at [165, 367] on div at bounding box center [164, 370] width 14 height 14
click at [157, 370] on input "checkbox" at bounding box center [156, 370] width 1 height 1
checkbox input "true"
click at [483, 183] on h5 "[PERSON_NAME]'s [PERSON_NAME]" at bounding box center [590, 190] width 215 height 15
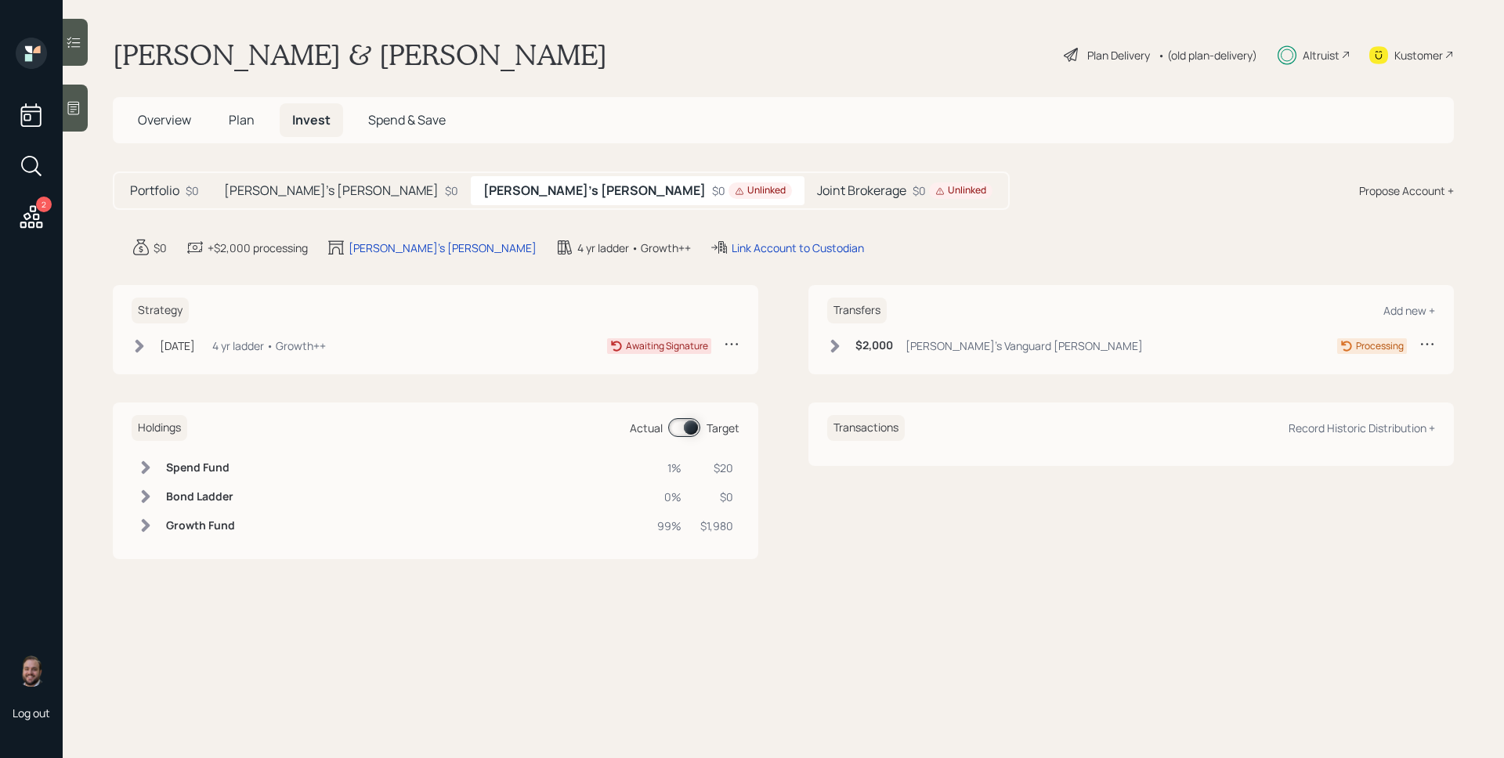
click at [277, 341] on div "4 yr ladder • Growth++" at bounding box center [269, 346] width 114 height 16
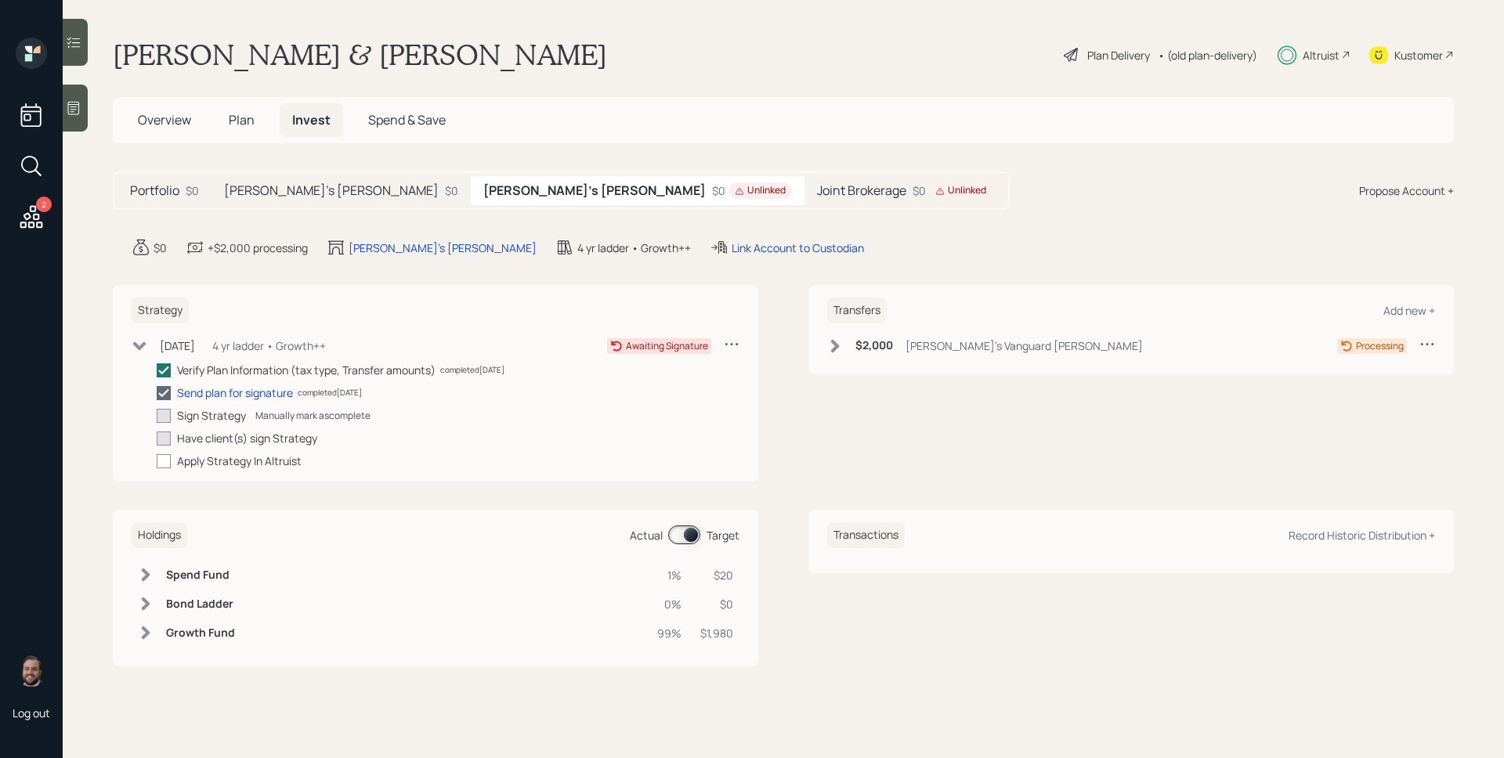
click at [295, 418] on div "Manually mark as complete" at bounding box center [312, 415] width 115 height 13
checkbox input "true"
click at [887, 346] on h6 "$2,000" at bounding box center [874, 345] width 38 height 13
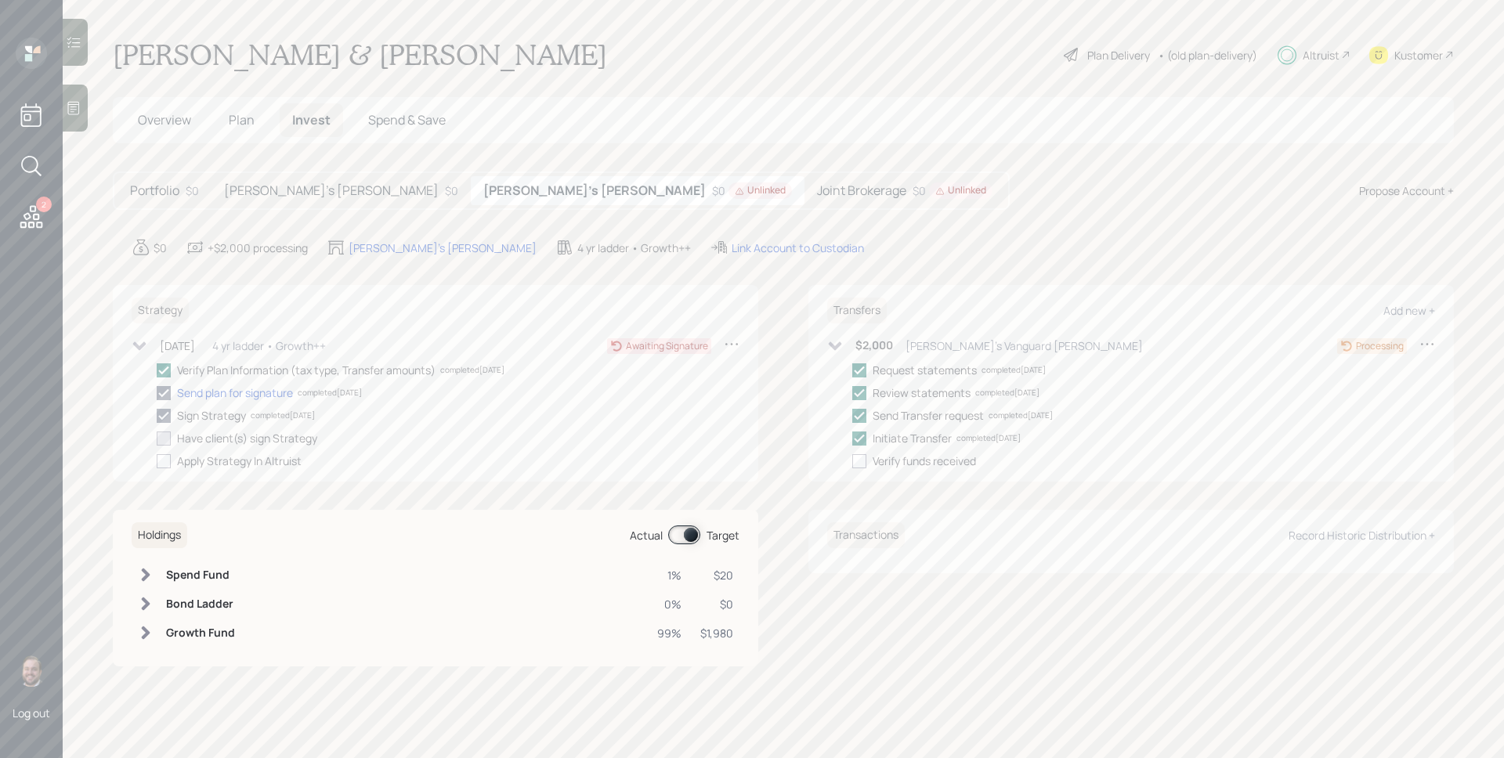
click at [912, 193] on div "$0 Unlinked" at bounding box center [952, 190] width 80 height 16
